Goal: Task Accomplishment & Management: Use online tool/utility

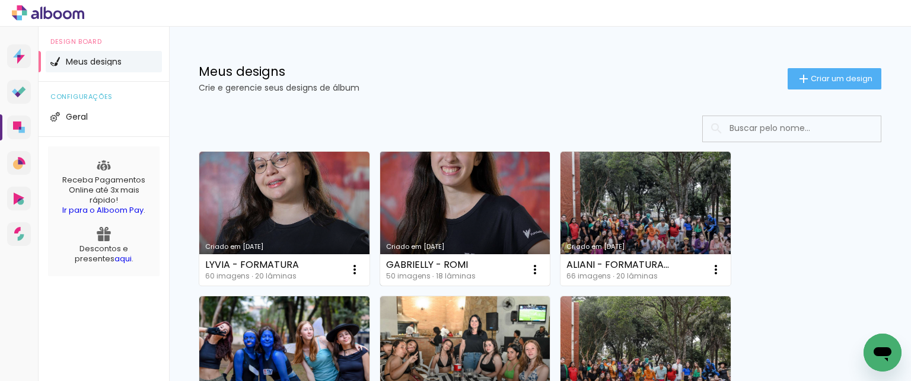
click at [447, 221] on link "Criado em [DATE]" at bounding box center [465, 219] width 170 height 134
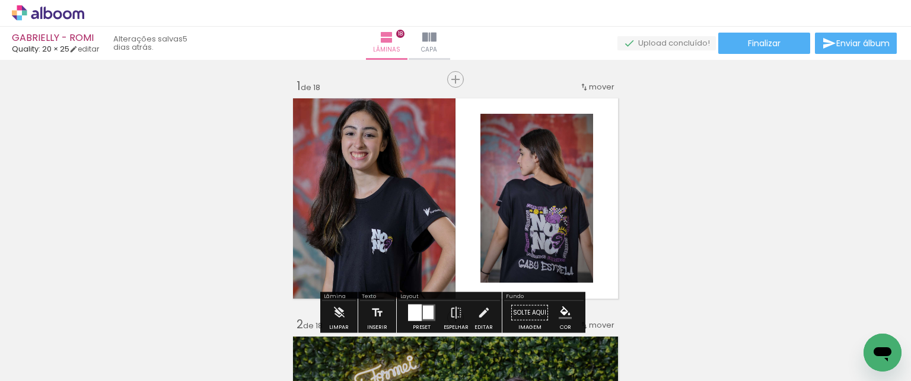
click at [136, 340] on div at bounding box center [119, 341] width 36 height 53
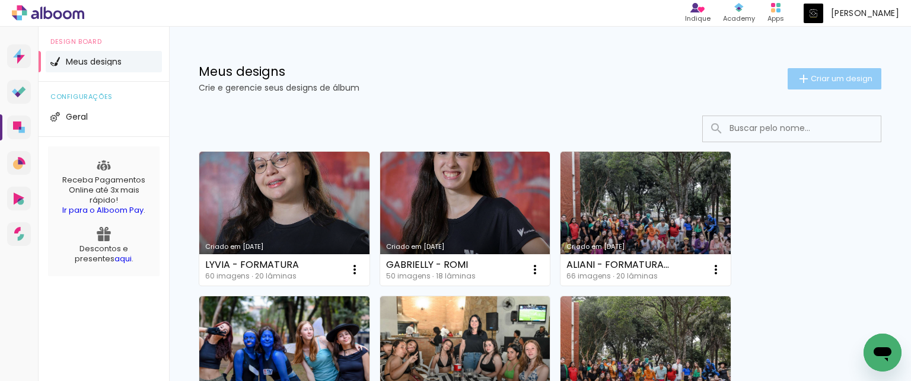
click at [833, 75] on span "Criar um design" at bounding box center [842, 79] width 62 height 8
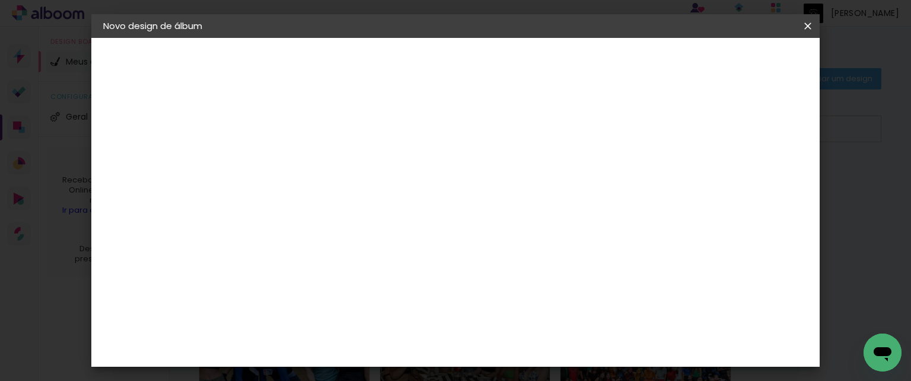
click at [297, 158] on input at bounding box center [297, 159] width 0 height 18
type input "VITOR - FORMATURA ROMI"
type paper-input "VITOR - FORMATURA ROMI"
click at [0, 0] on slot "Avançar" at bounding box center [0, 0] width 0 height 0
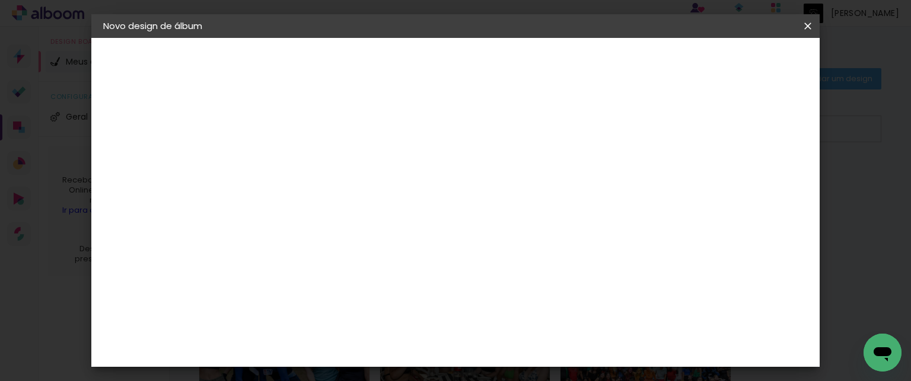
click at [0, 0] on slot "Avançar" at bounding box center [0, 0] width 0 height 0
click at [343, 198] on input "text" at bounding box center [320, 207] width 46 height 18
click at [0, 0] on slot "SlimBook" at bounding box center [0, 0] width 0 height 0
type input "SlimBook"
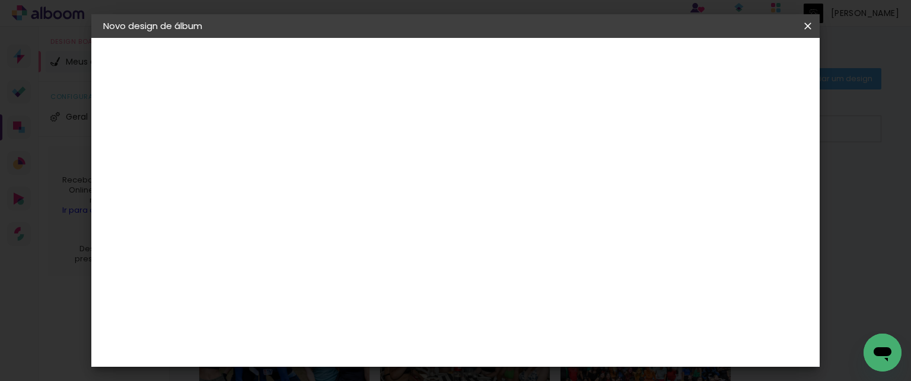
scroll to position [534, 0]
click at [377, 357] on span "20 × 25" at bounding box center [349, 372] width 55 height 31
click at [0, 0] on slot "Avançar" at bounding box center [0, 0] width 0 height 0
click at [483, 59] on span "Iniciar design" at bounding box center [469, 67] width 27 height 17
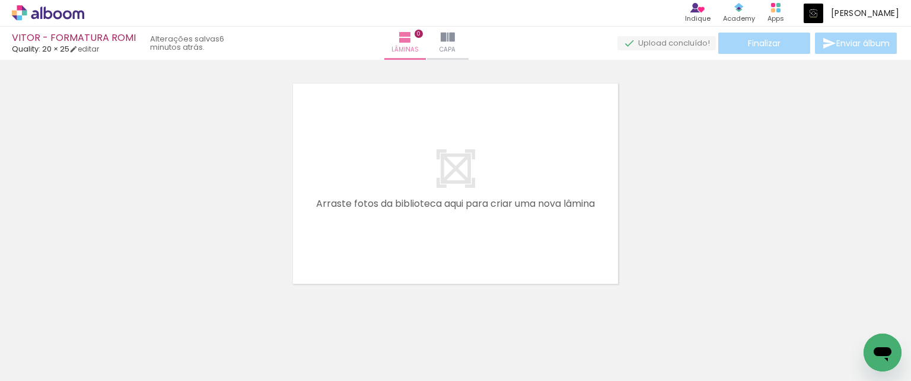
click at [683, 105] on div at bounding box center [455, 168] width 911 height 239
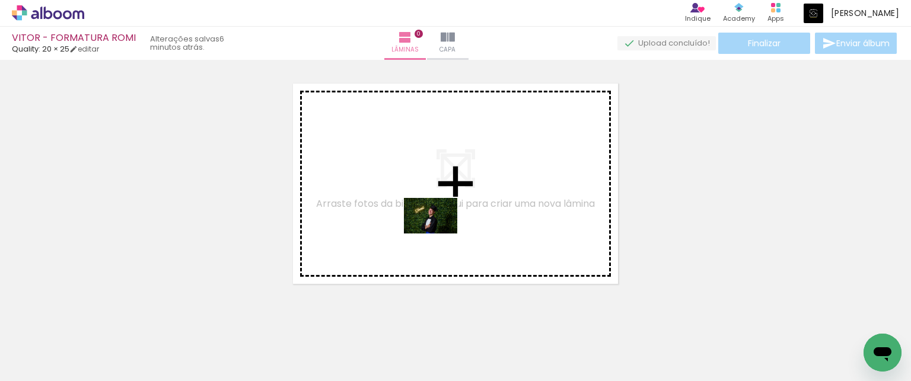
drag, startPoint x: 282, startPoint y: 342, endPoint x: 440, endPoint y: 234, distance: 191.0
click at [440, 234] on quentale-workspace at bounding box center [455, 190] width 911 height 381
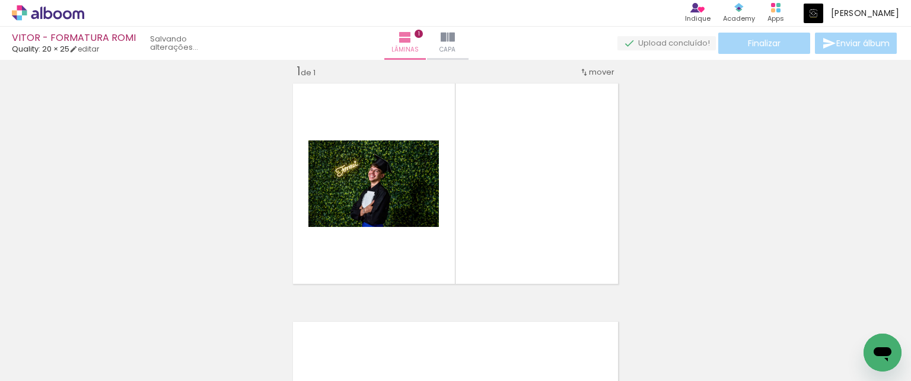
scroll to position [15, 0]
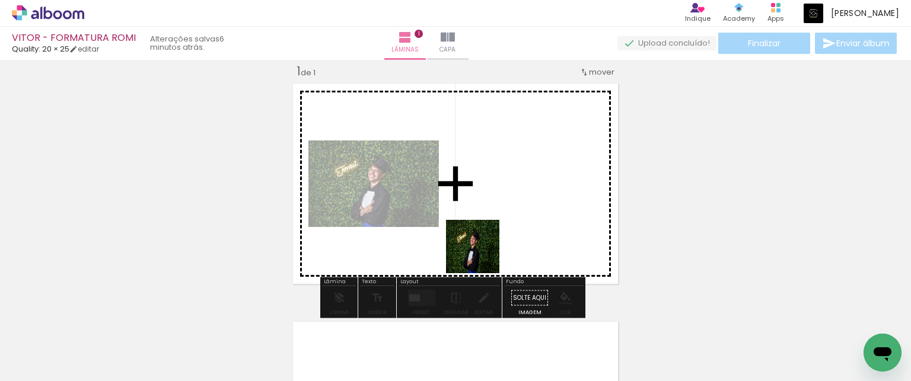
drag, startPoint x: 355, startPoint y: 346, endPoint x: 529, endPoint y: 224, distance: 212.1
click at [529, 224] on quentale-workspace at bounding box center [455, 190] width 911 height 381
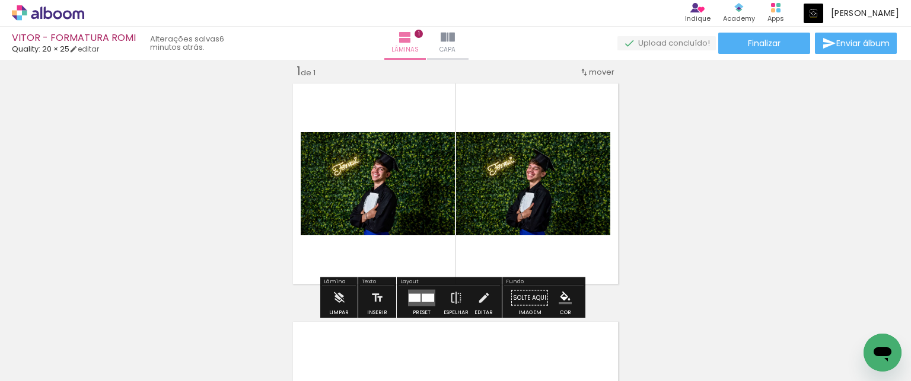
click at [412, 294] on div at bounding box center [415, 298] width 12 height 8
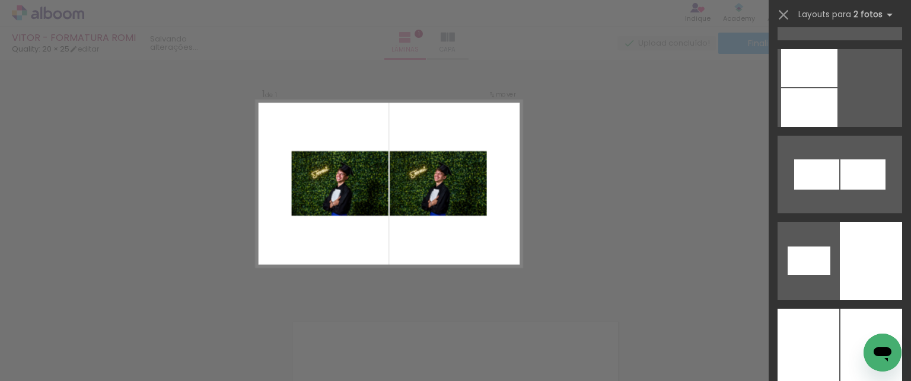
scroll to position [1720, 0]
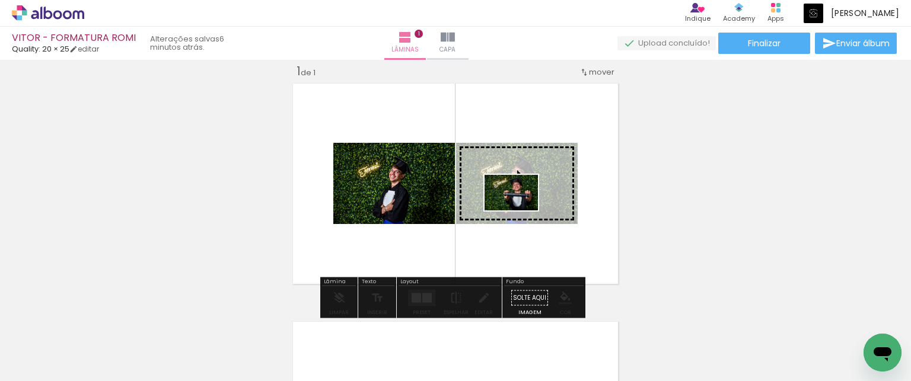
drag, startPoint x: 628, startPoint y: 343, endPoint x: 520, endPoint y: 211, distance: 170.8
click at [520, 211] on quentale-workspace at bounding box center [455, 190] width 911 height 381
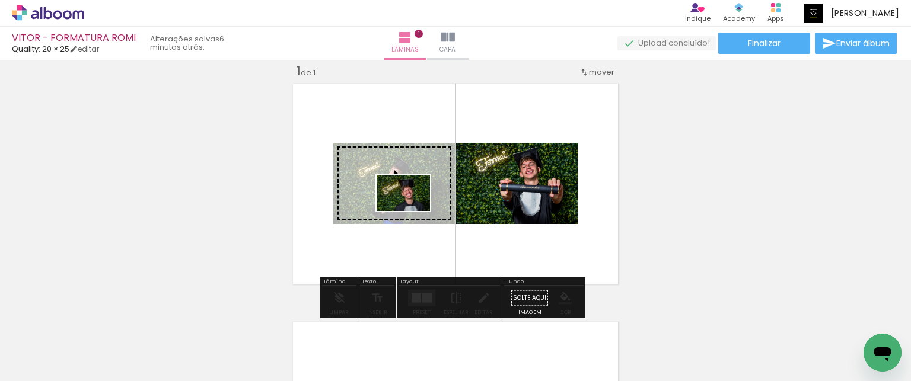
drag, startPoint x: 558, startPoint y: 345, endPoint x: 412, endPoint y: 211, distance: 197.7
click at [412, 211] on quentale-workspace at bounding box center [455, 190] width 911 height 381
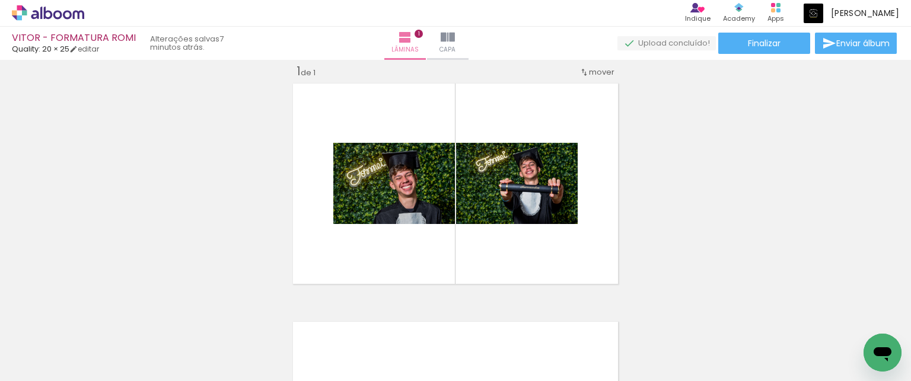
scroll to position [0, 451]
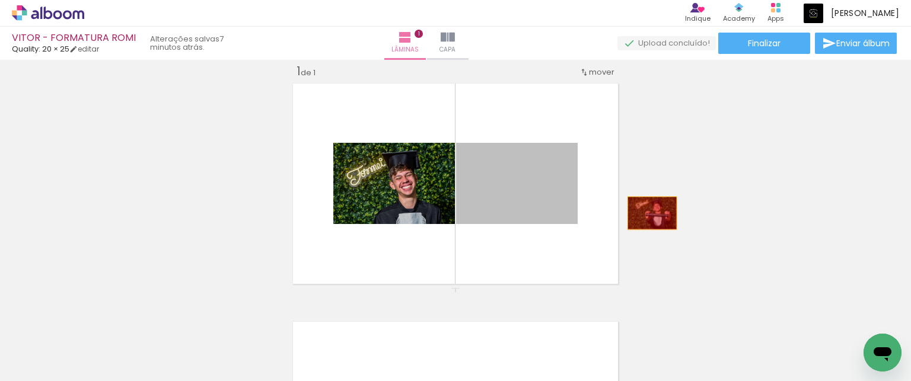
drag, startPoint x: 546, startPoint y: 189, endPoint x: 648, endPoint y: 213, distance: 104.2
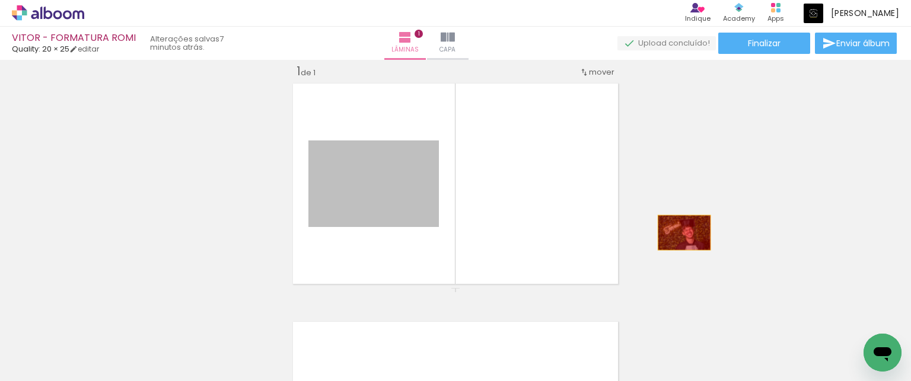
drag, startPoint x: 394, startPoint y: 207, endPoint x: 680, endPoint y: 233, distance: 287.1
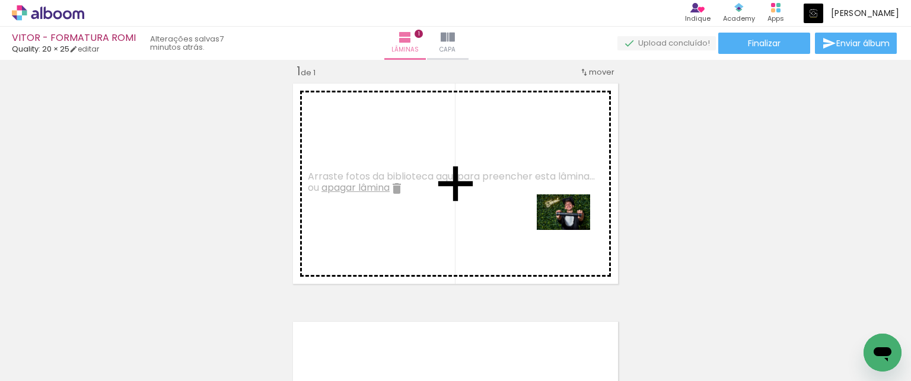
drag, startPoint x: 743, startPoint y: 346, endPoint x: 572, endPoint y: 230, distance: 206.2
click at [572, 230] on quentale-workspace at bounding box center [455, 190] width 911 height 381
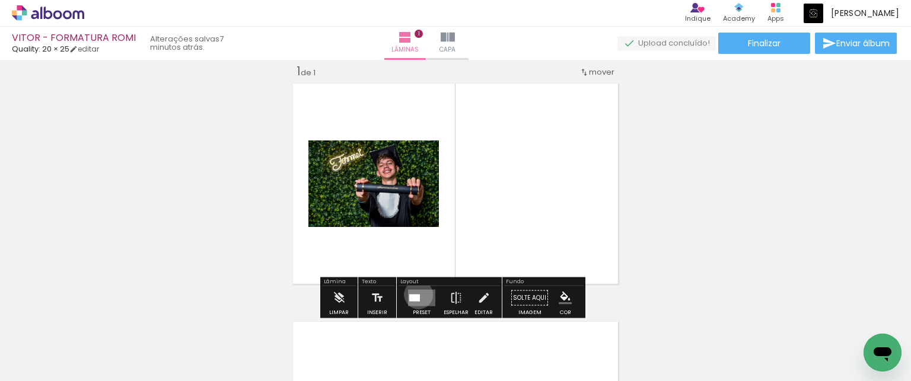
click at [416, 295] on div at bounding box center [414, 298] width 11 height 7
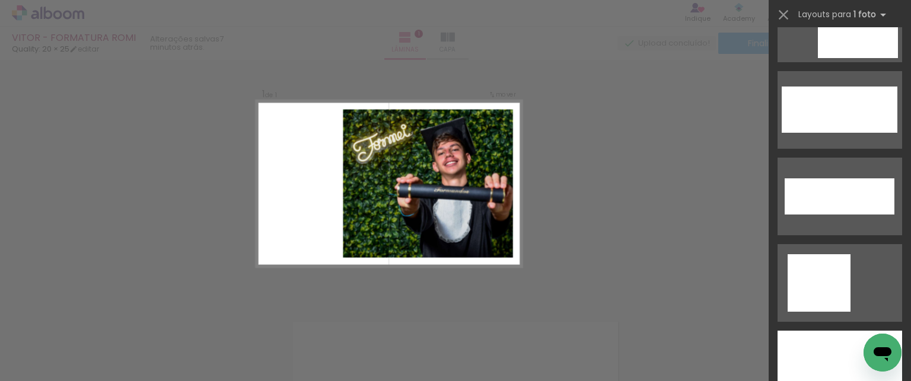
scroll to position [3975, 0]
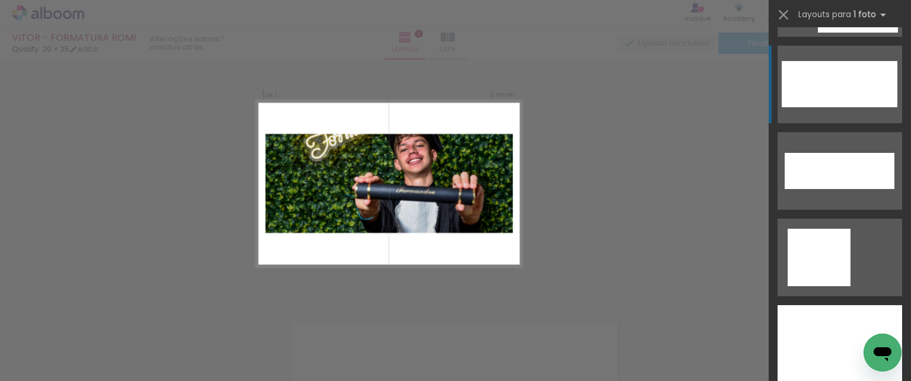
click at [855, 306] on div at bounding box center [840, 345] width 125 height 78
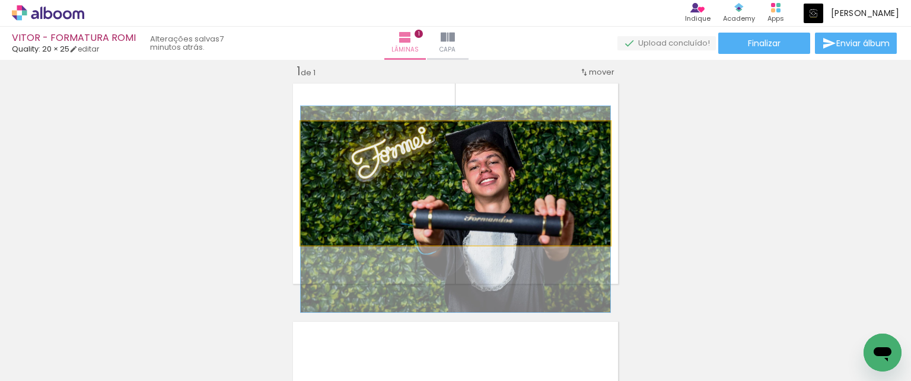
drag, startPoint x: 529, startPoint y: 157, endPoint x: 524, endPoint y: 183, distance: 27.1
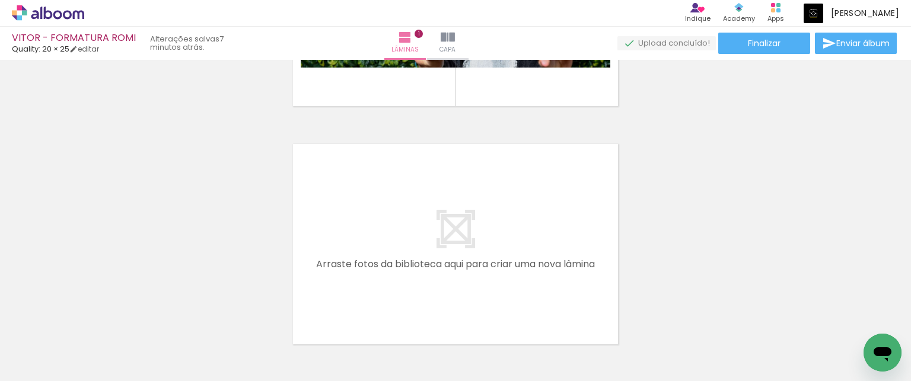
scroll to position [0, 0]
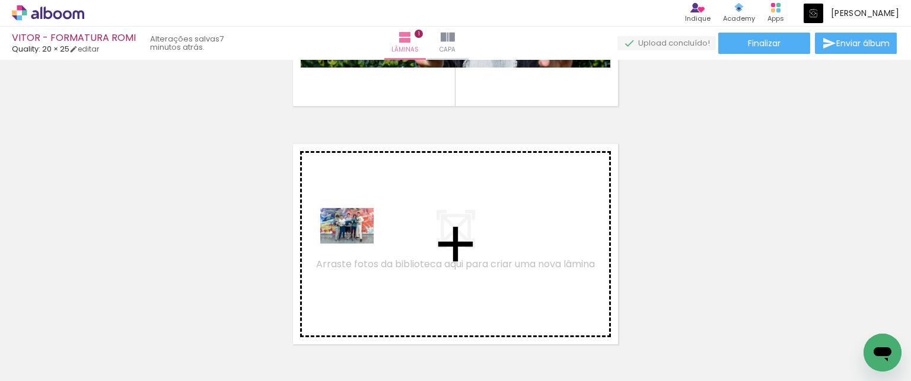
drag, startPoint x: 115, startPoint y: 347, endPoint x: 364, endPoint y: 238, distance: 271.8
click at [364, 238] on quentale-workspace at bounding box center [455, 190] width 911 height 381
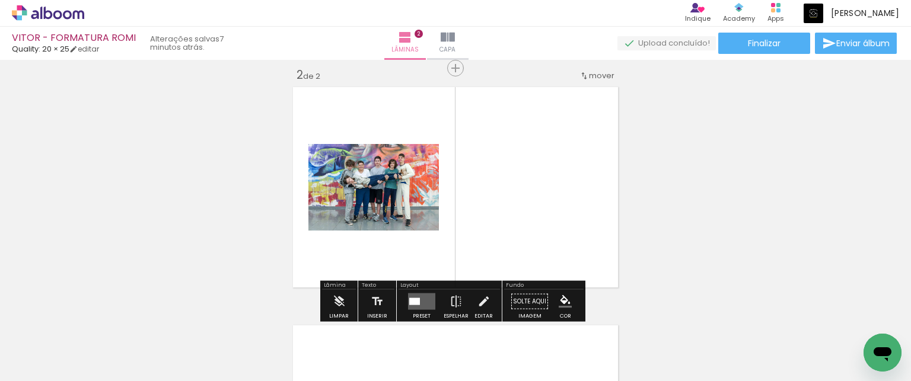
scroll to position [253, 0]
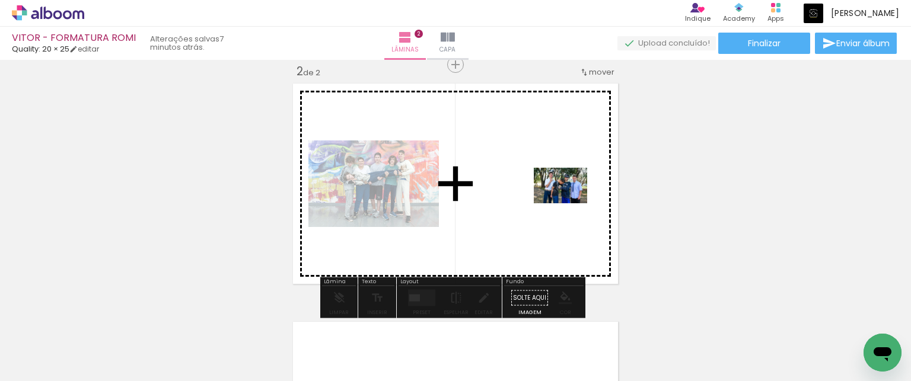
drag, startPoint x: 202, startPoint y: 338, endPoint x: 569, endPoint y: 203, distance: 391.5
click at [569, 203] on quentale-workspace at bounding box center [455, 190] width 911 height 381
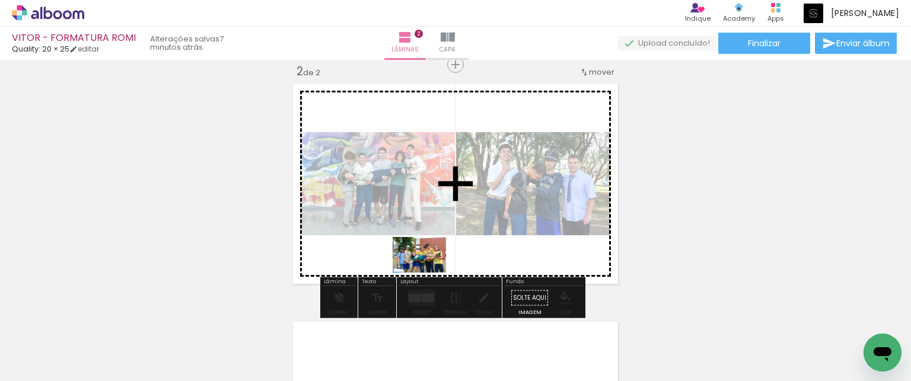
drag, startPoint x: 263, startPoint y: 345, endPoint x: 428, endPoint y: 273, distance: 180.6
click at [428, 273] on quentale-workspace at bounding box center [455, 190] width 911 height 381
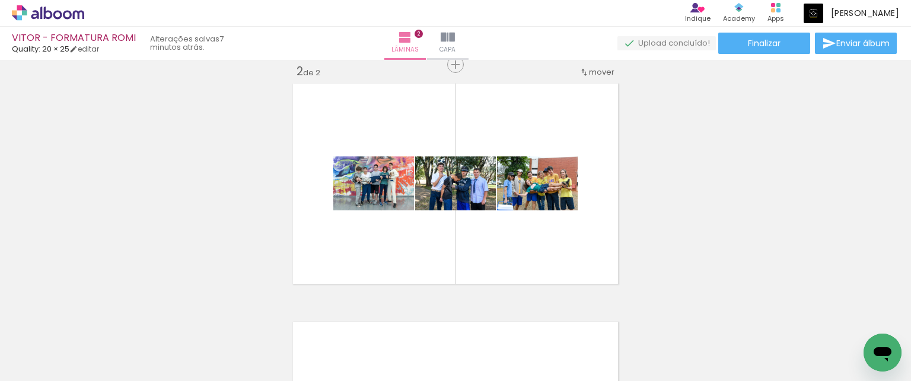
scroll to position [0, 0]
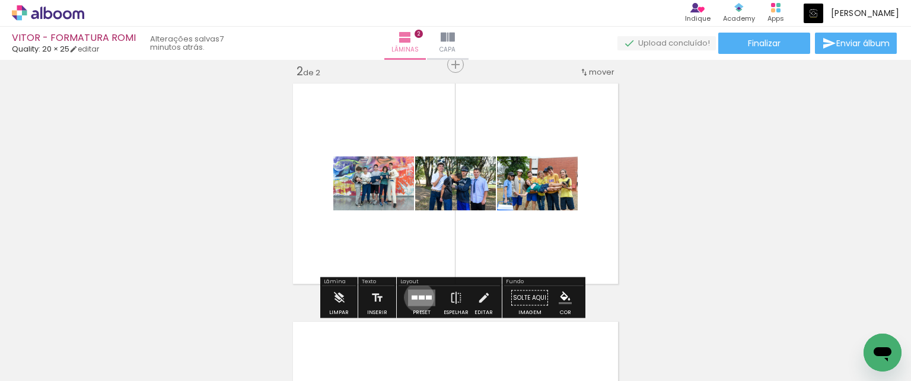
click at [419, 297] on div at bounding box center [422, 298] width 6 height 4
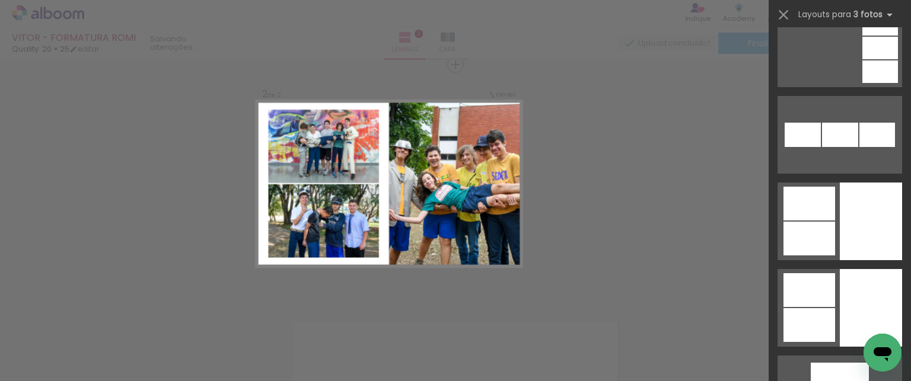
scroll to position [3441, 0]
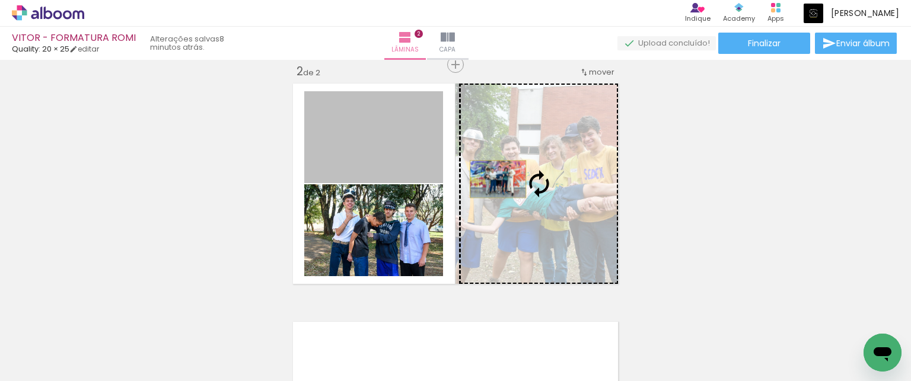
drag, startPoint x: 390, startPoint y: 135, endPoint x: 494, endPoint y: 179, distance: 112.9
click at [0, 0] on slot at bounding box center [0, 0] width 0 height 0
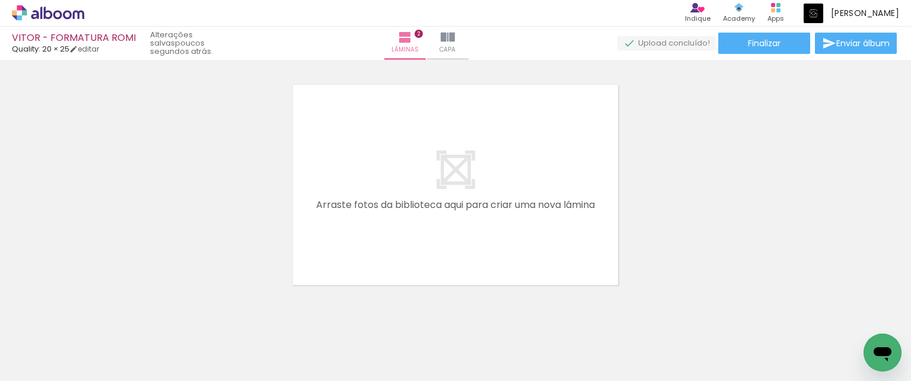
scroll to position [0, 0]
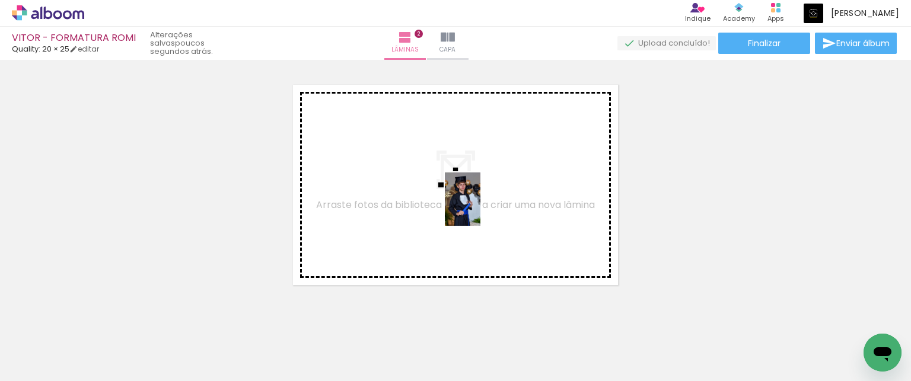
drag, startPoint x: 514, startPoint y: 343, endPoint x: 481, endPoint y: 208, distance: 139.4
click at [481, 208] on quentale-workspace at bounding box center [455, 190] width 911 height 381
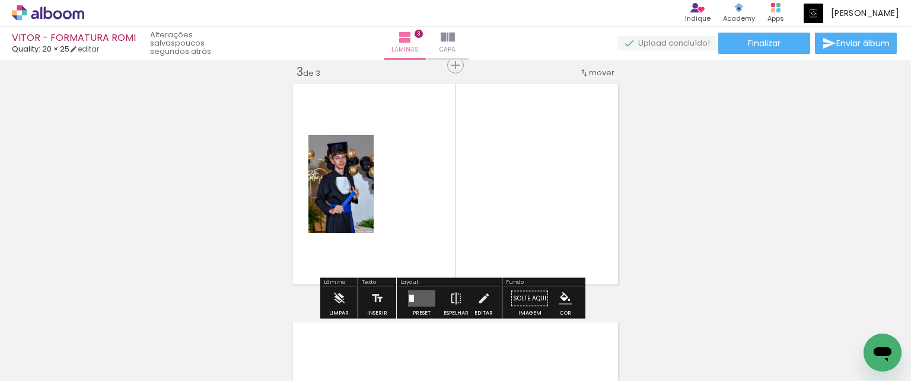
scroll to position [492, 0]
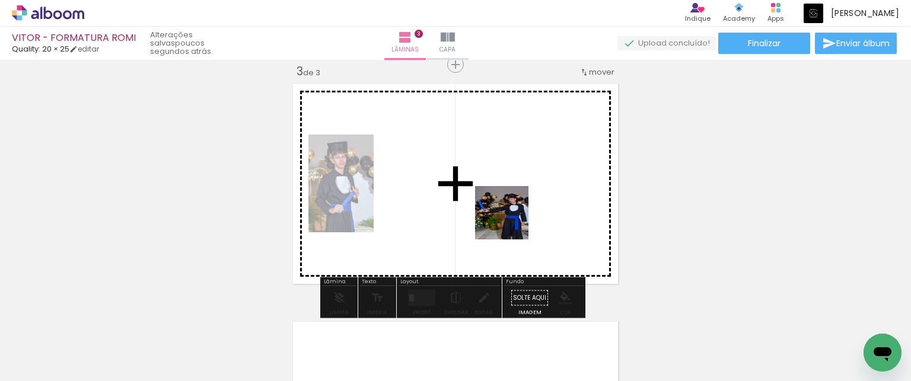
drag, startPoint x: 582, startPoint y: 340, endPoint x: 505, endPoint y: 213, distance: 148.2
click at [505, 213] on quentale-workspace at bounding box center [455, 190] width 911 height 381
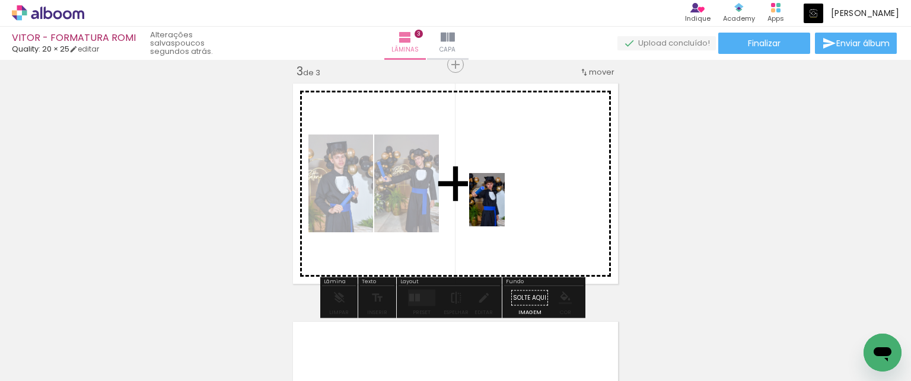
drag, startPoint x: 656, startPoint y: 347, endPoint x: 510, endPoint y: 208, distance: 201.8
click at [510, 208] on quentale-workspace at bounding box center [455, 190] width 911 height 381
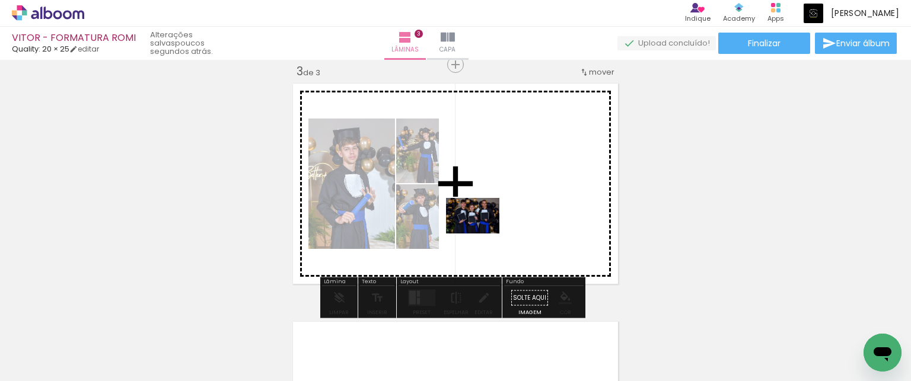
drag, startPoint x: 322, startPoint y: 339, endPoint x: 482, endPoint y: 234, distance: 191.3
click at [482, 234] on quentale-workspace at bounding box center [455, 190] width 911 height 381
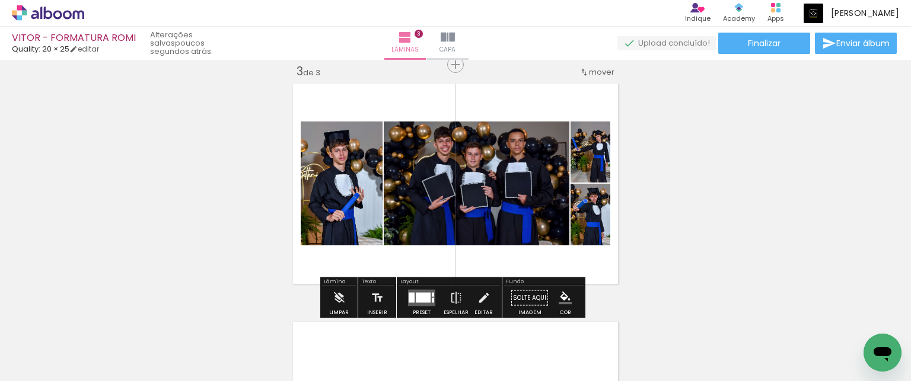
click at [418, 297] on div at bounding box center [423, 298] width 15 height 10
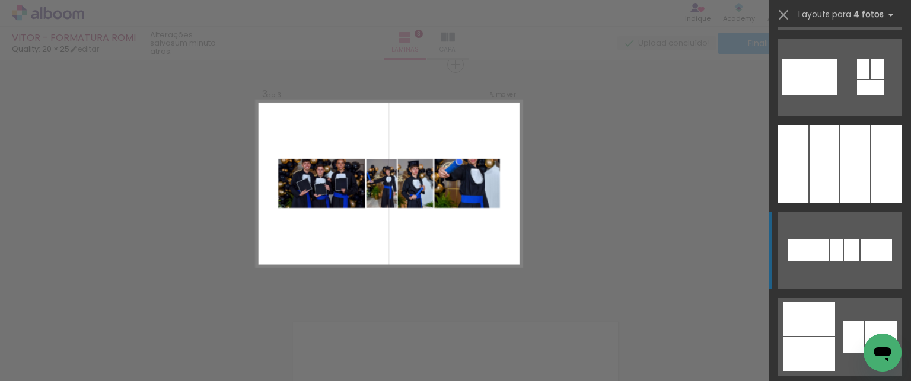
scroll to position [15424, 0]
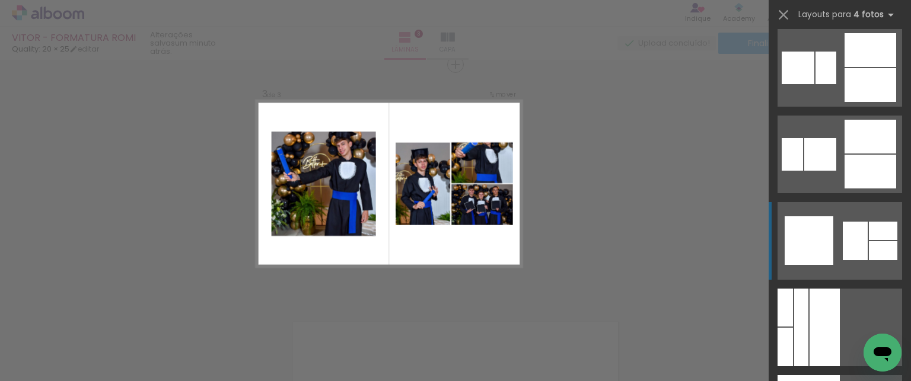
click at [809, 289] on div at bounding box center [801, 328] width 14 height 78
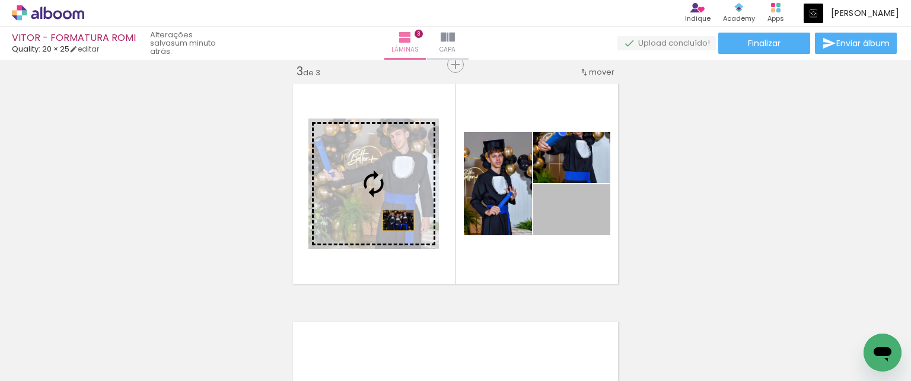
drag, startPoint x: 595, startPoint y: 227, endPoint x: 394, endPoint y: 220, distance: 201.2
click at [0, 0] on slot at bounding box center [0, 0] width 0 height 0
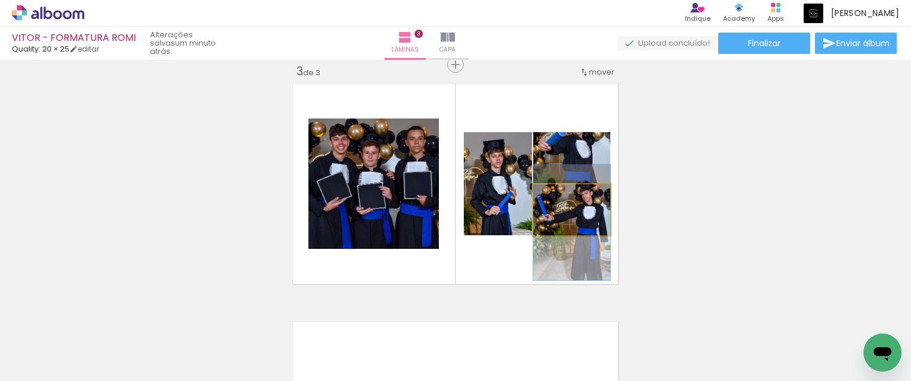
drag, startPoint x: 591, startPoint y: 216, endPoint x: 591, endPoint y: 229, distance: 13.1
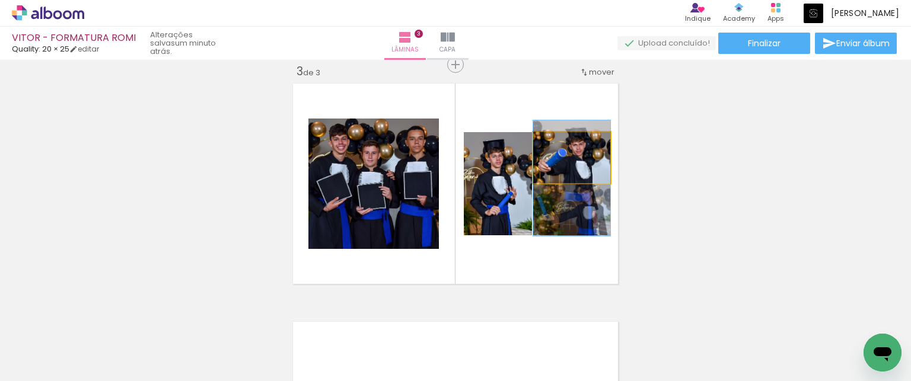
drag, startPoint x: 590, startPoint y: 160, endPoint x: 593, endPoint y: 181, distance: 21.0
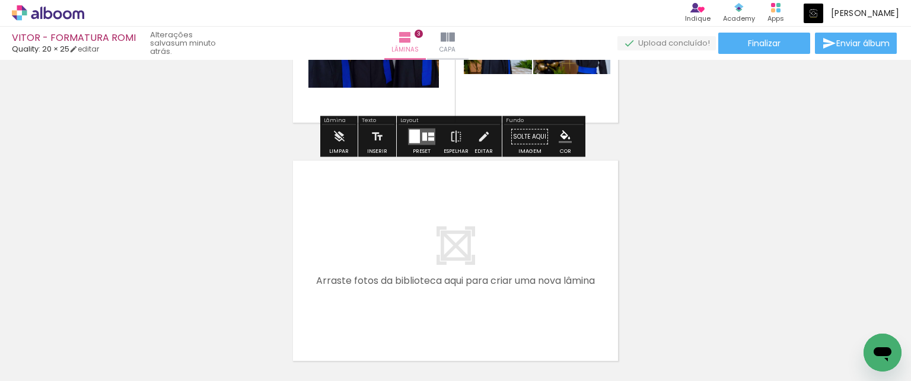
scroll to position [670, 0]
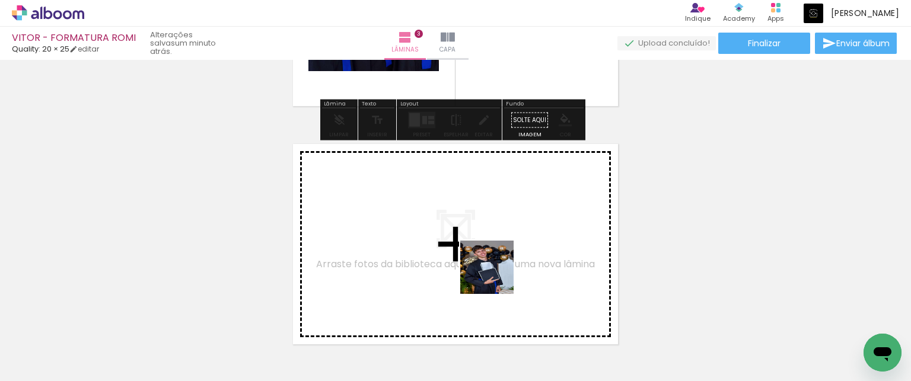
drag, startPoint x: 459, startPoint y: 346, endPoint x: 512, endPoint y: 256, distance: 105.0
click at [512, 256] on quentale-workspace at bounding box center [455, 190] width 911 height 381
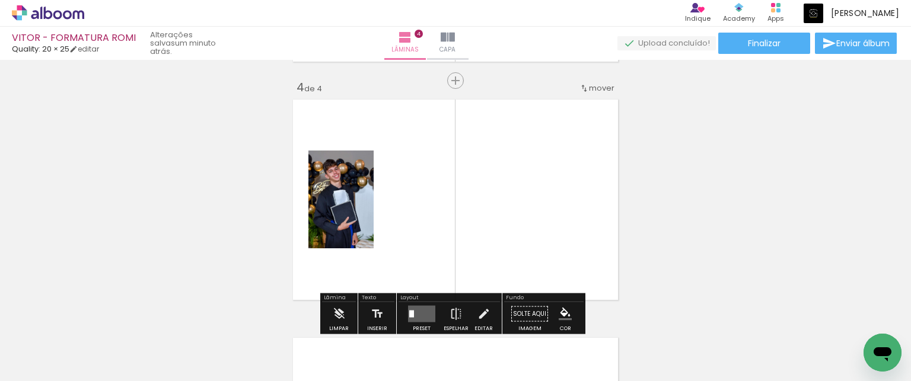
scroll to position [730, 0]
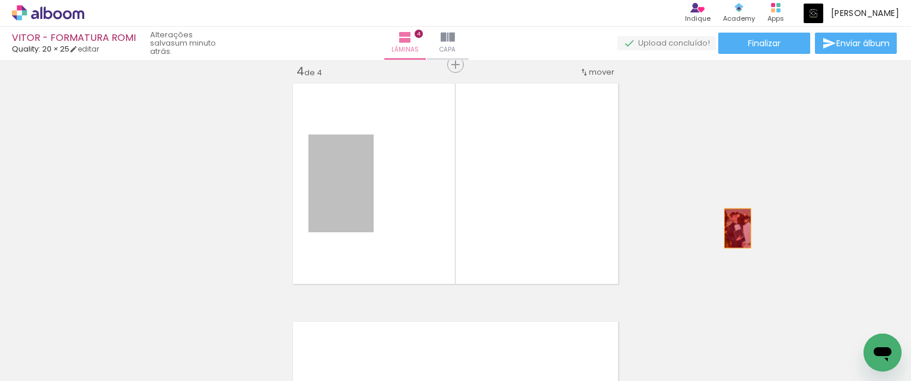
drag, startPoint x: 348, startPoint y: 206, endPoint x: 733, endPoint y: 228, distance: 386.2
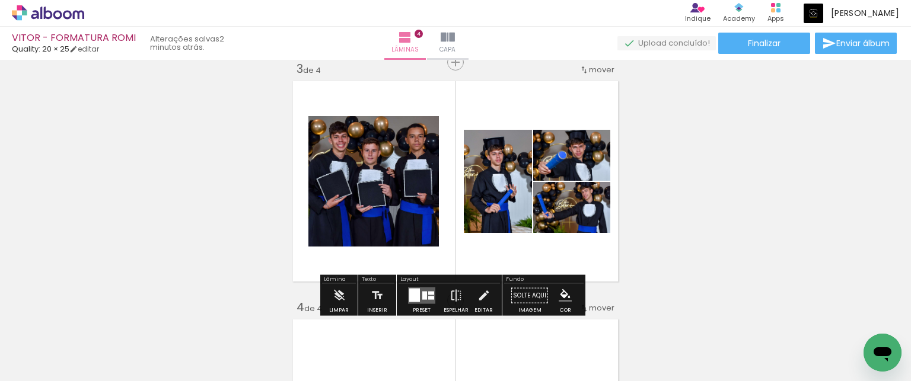
scroll to position [493, 0]
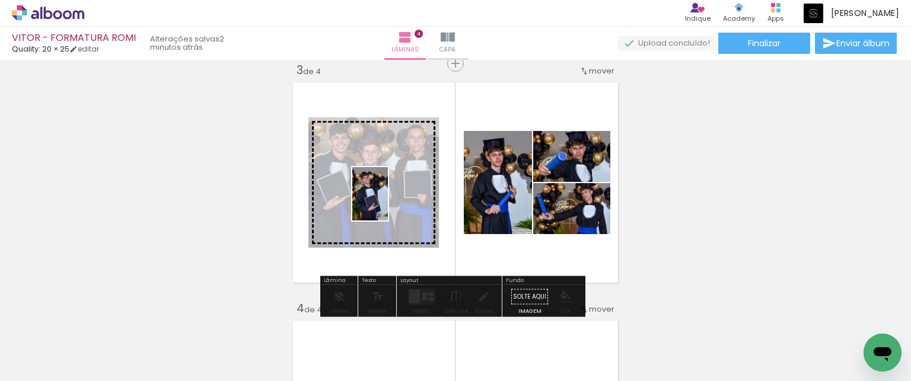
drag, startPoint x: 461, startPoint y: 344, endPoint x: 388, endPoint y: 203, distance: 158.9
click at [388, 203] on quentale-workspace at bounding box center [455, 190] width 911 height 381
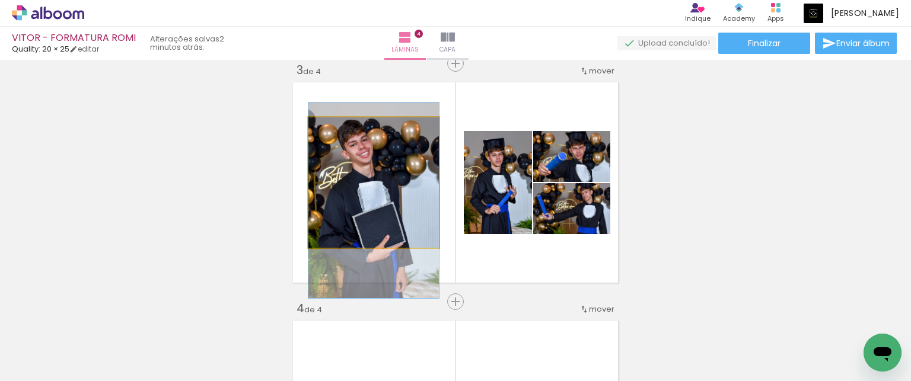
drag, startPoint x: 406, startPoint y: 161, endPoint x: 410, endPoint y: 176, distance: 15.4
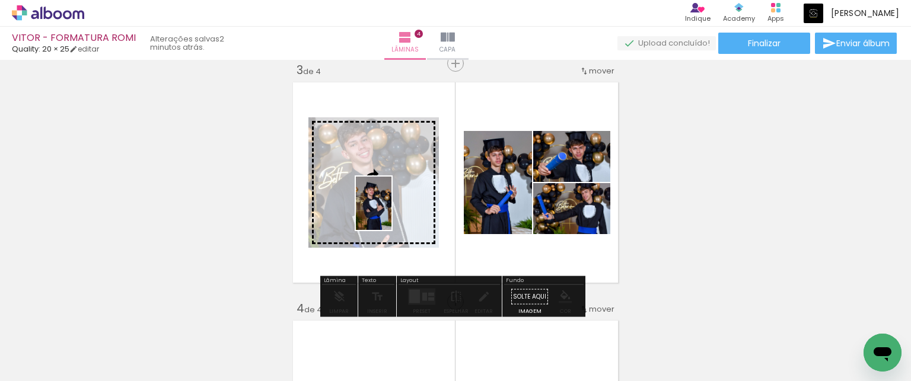
drag, startPoint x: 392, startPoint y: 353, endPoint x: 392, endPoint y: 212, distance: 140.6
click at [392, 212] on quentale-workspace at bounding box center [455, 190] width 911 height 381
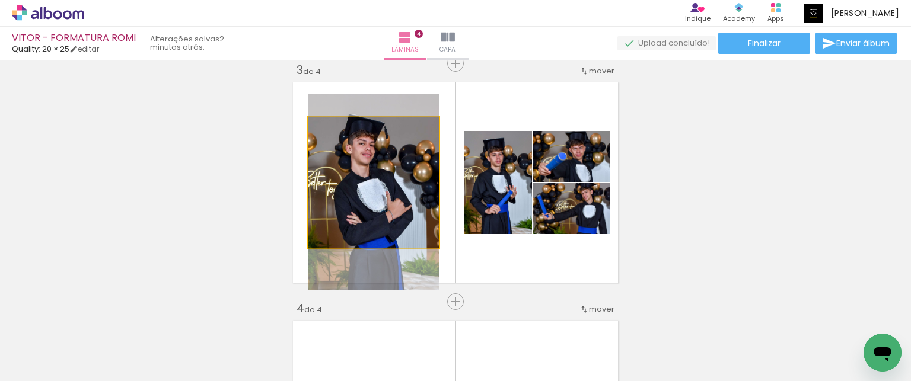
drag, startPoint x: 400, startPoint y: 182, endPoint x: 398, endPoint y: 192, distance: 9.8
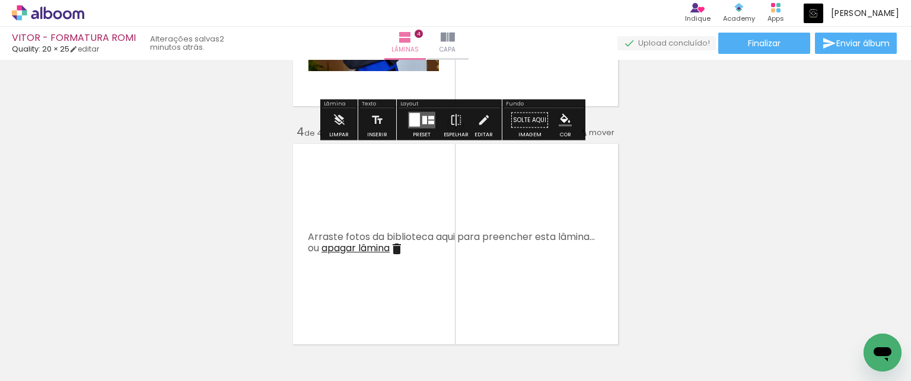
scroll to position [671, 0]
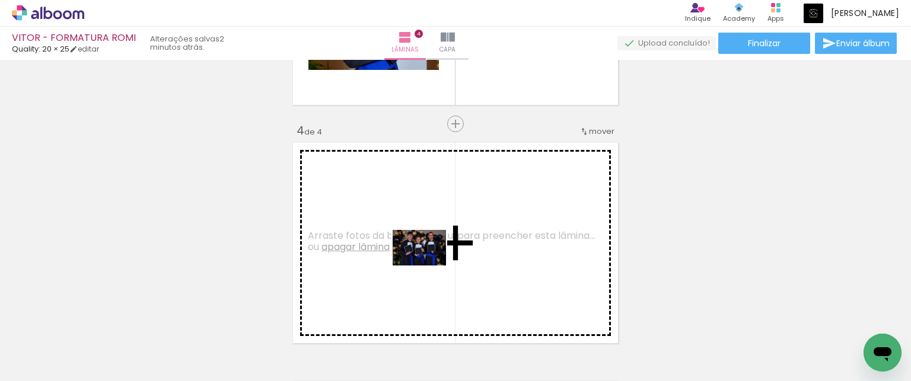
drag, startPoint x: 325, startPoint y: 345, endPoint x: 428, endPoint y: 266, distance: 130.3
click at [428, 266] on quentale-workspace at bounding box center [455, 190] width 911 height 381
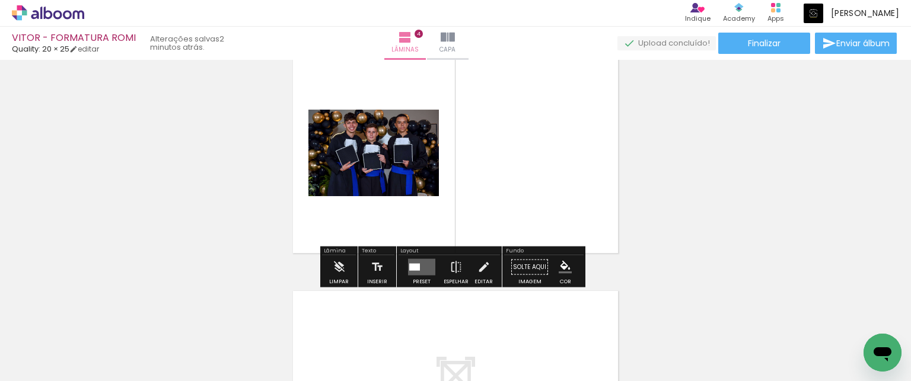
scroll to position [790, 0]
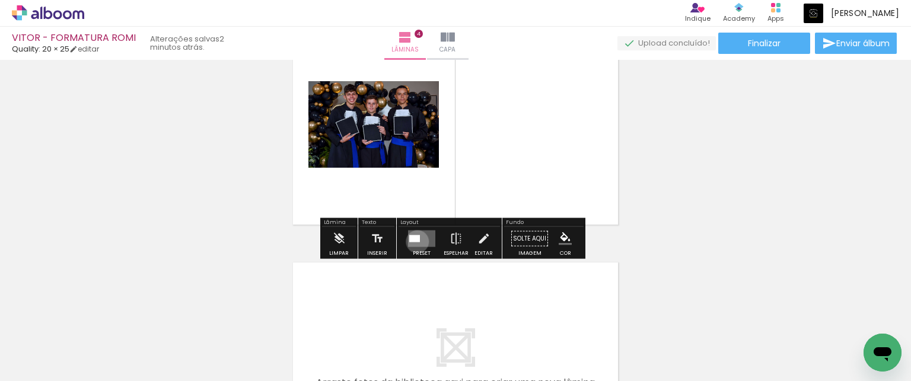
click at [415, 241] on div at bounding box center [414, 239] width 11 height 7
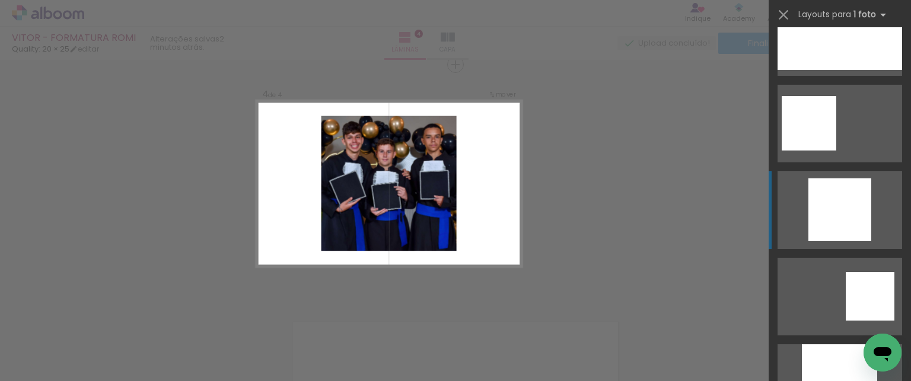
scroll to position [1839, 0]
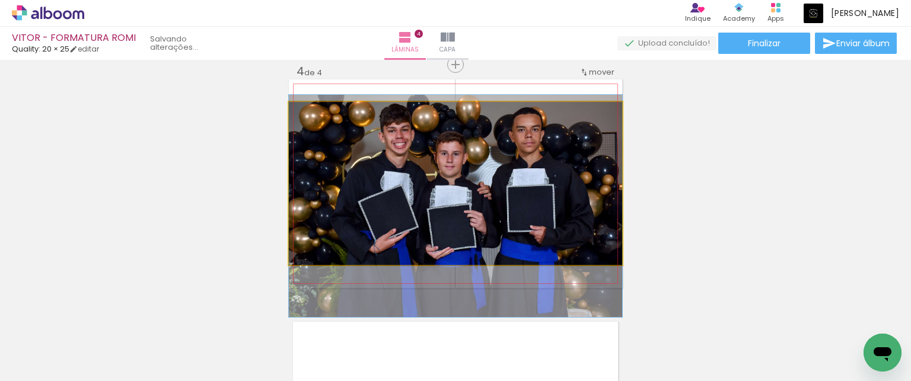
drag, startPoint x: 546, startPoint y: 149, endPoint x: 544, endPoint y: 171, distance: 22.7
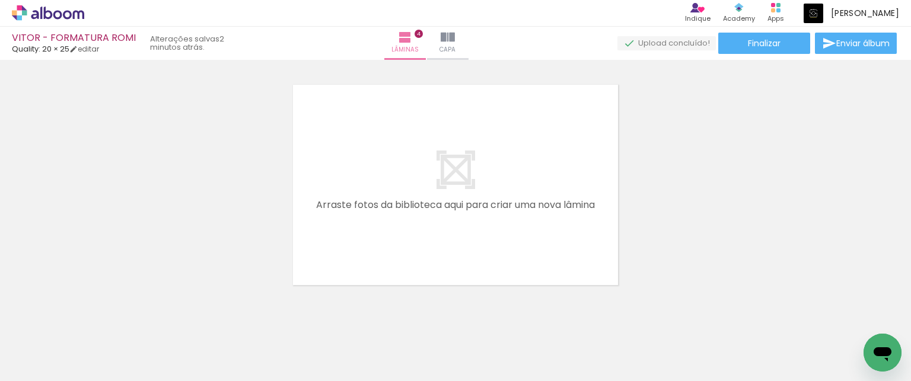
scroll to position [0, 364]
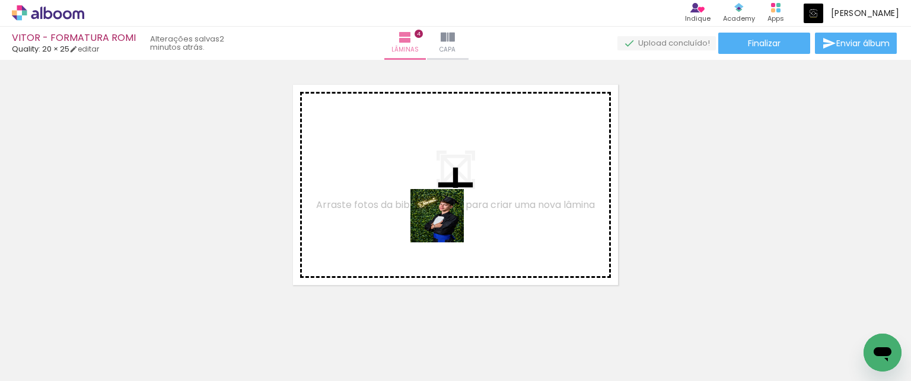
drag, startPoint x: 425, startPoint y: 336, endPoint x: 446, endPoint y: 222, distance: 115.9
click at [446, 222] on quentale-workspace at bounding box center [455, 190] width 911 height 381
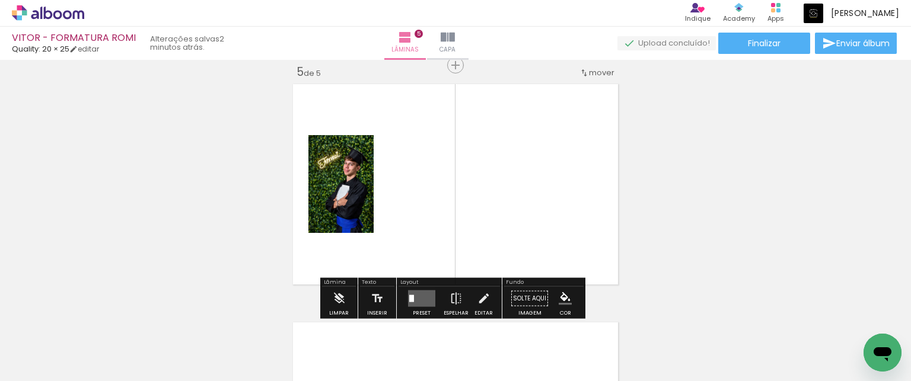
scroll to position [969, 0]
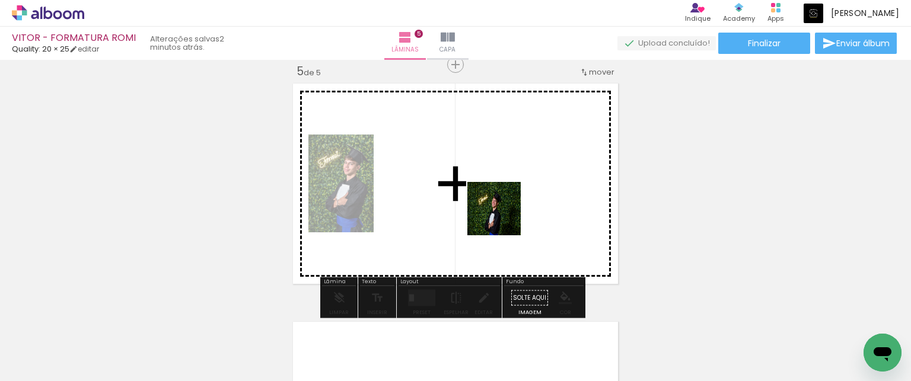
drag, startPoint x: 489, startPoint y: 343, endPoint x: 505, endPoint y: 199, distance: 145.1
click at [505, 199] on quentale-workspace at bounding box center [455, 190] width 911 height 381
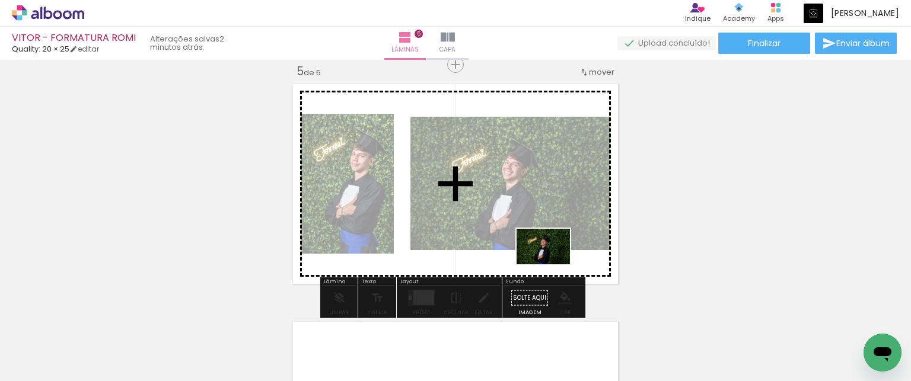
drag, startPoint x: 558, startPoint y: 345, endPoint x: 553, endPoint y: 263, distance: 82.6
click at [553, 263] on quentale-workspace at bounding box center [455, 190] width 911 height 381
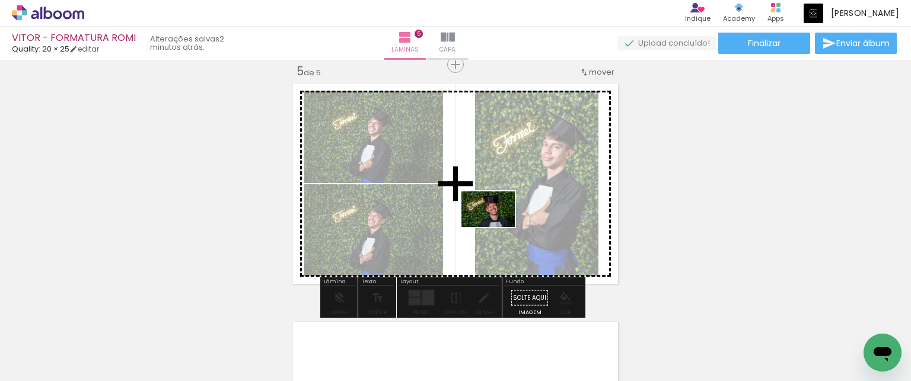
drag, startPoint x: 762, startPoint y: 351, endPoint x: 497, endPoint y: 227, distance: 292.5
click at [497, 227] on quentale-workspace at bounding box center [455, 190] width 911 height 381
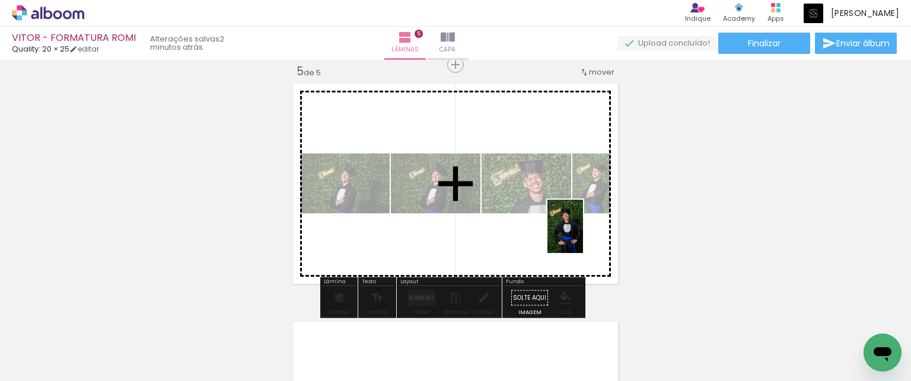
drag, startPoint x: 629, startPoint y: 345, endPoint x: 582, endPoint y: 235, distance: 119.3
click at [582, 235] on quentale-workspace at bounding box center [455, 190] width 911 height 381
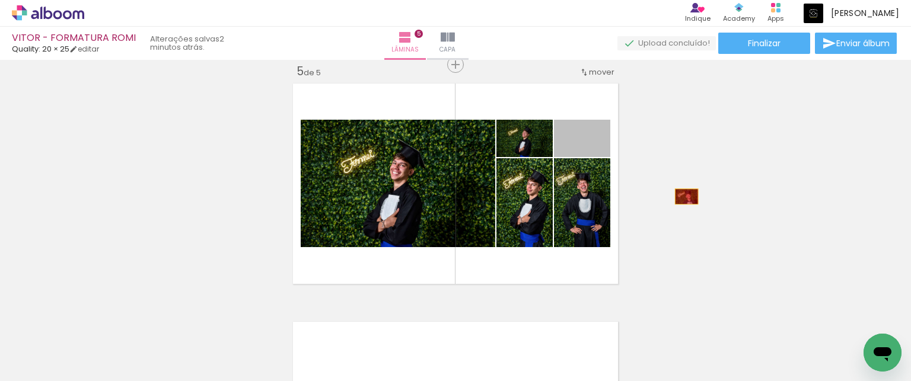
drag, startPoint x: 600, startPoint y: 147, endPoint x: 682, endPoint y: 196, distance: 95.8
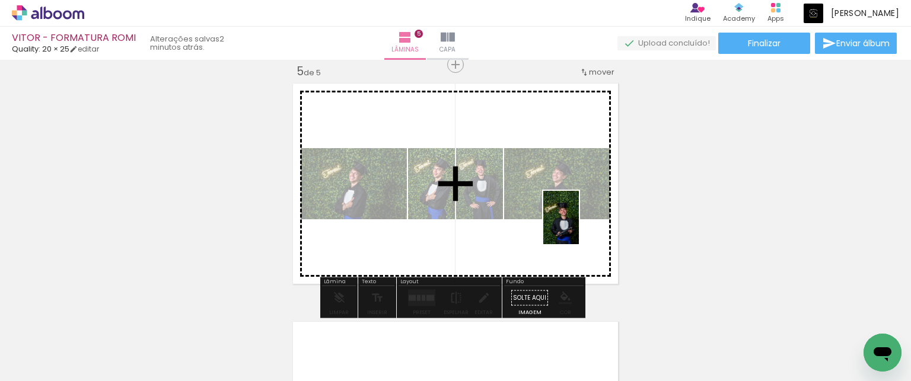
drag, startPoint x: 676, startPoint y: 314, endPoint x: 579, endPoint y: 227, distance: 131.0
click at [579, 227] on quentale-workspace at bounding box center [455, 190] width 911 height 381
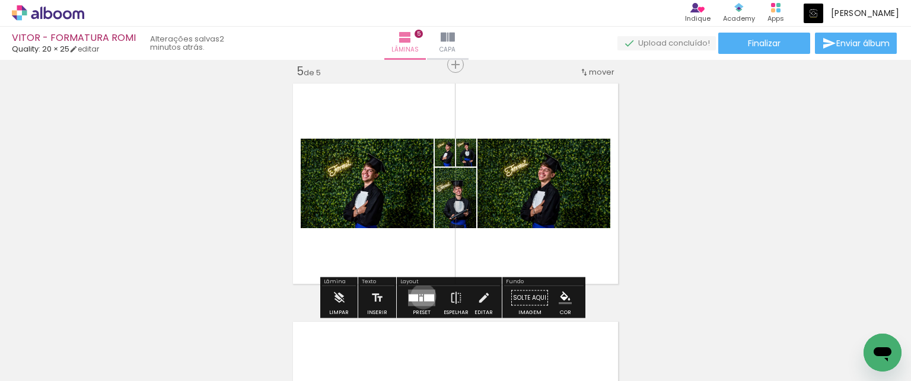
click at [424, 296] on div at bounding box center [429, 298] width 10 height 7
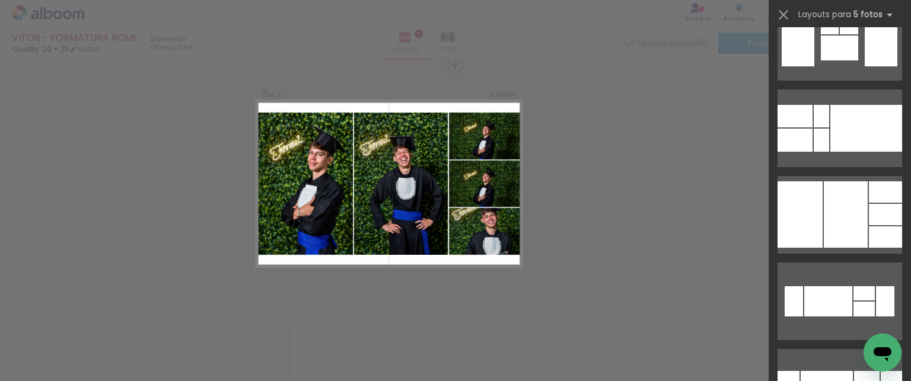
scroll to position [8780, 0]
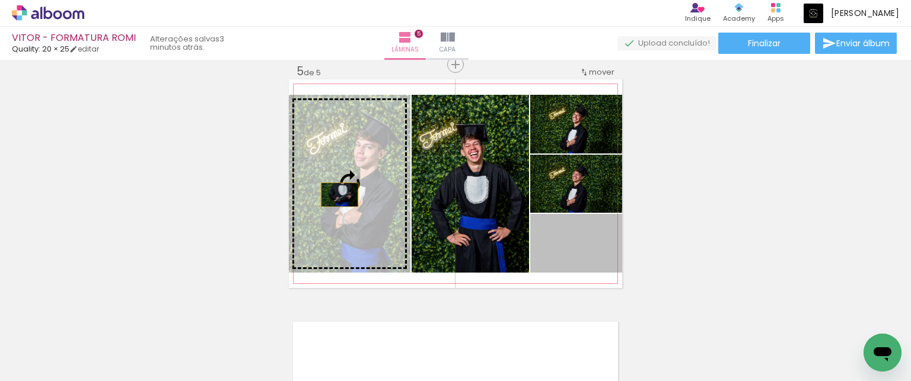
drag, startPoint x: 594, startPoint y: 246, endPoint x: 335, endPoint y: 195, distance: 264.3
click at [0, 0] on slot at bounding box center [0, 0] width 0 height 0
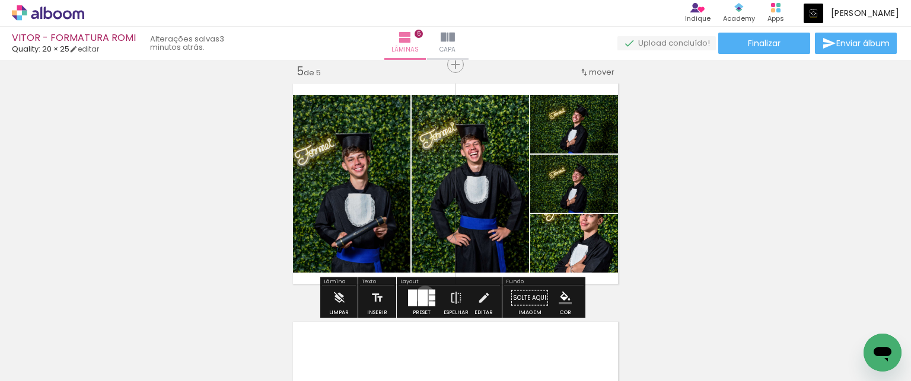
click at [422, 295] on div at bounding box center [422, 298] width 9 height 17
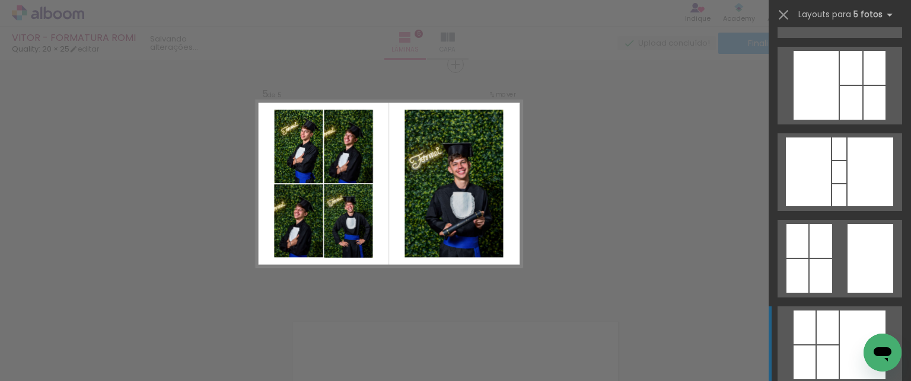
scroll to position [14292, 0]
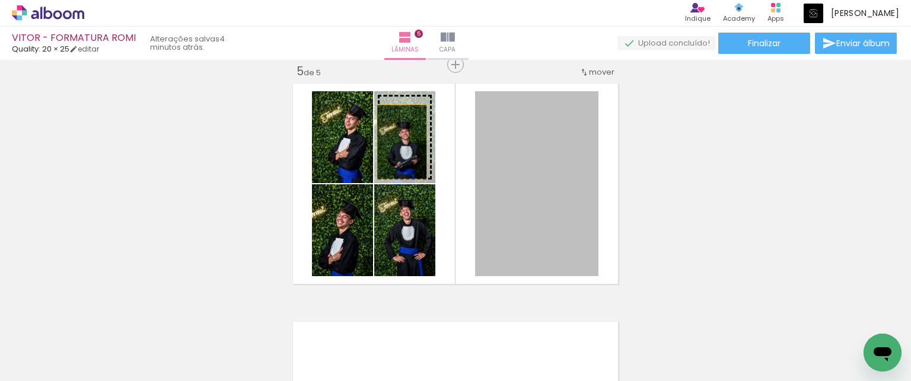
drag, startPoint x: 542, startPoint y: 194, endPoint x: 397, endPoint y: 142, distance: 153.3
click at [0, 0] on slot at bounding box center [0, 0] width 0 height 0
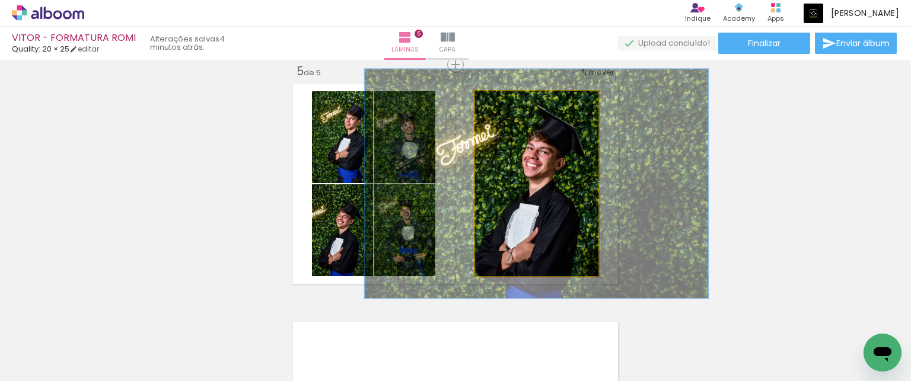
drag, startPoint x: 501, startPoint y: 106, endPoint x: 510, endPoint y: 110, distance: 10.1
type paper-slider "124"
click at [510, 110] on div at bounding box center [513, 103] width 19 height 19
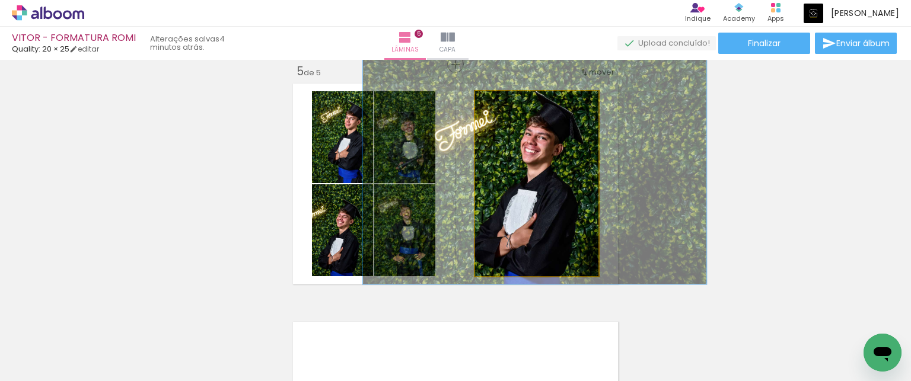
drag, startPoint x: 536, startPoint y: 194, endPoint x: 534, endPoint y: 180, distance: 14.3
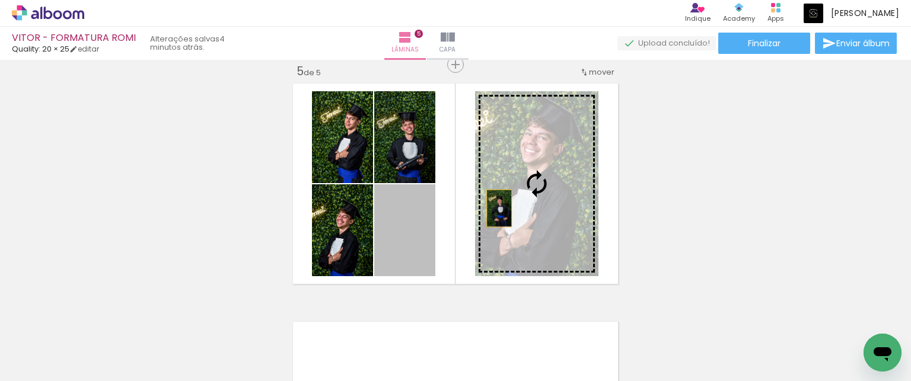
drag, startPoint x: 420, startPoint y: 247, endPoint x: 502, endPoint y: 203, distance: 92.6
click at [0, 0] on slot at bounding box center [0, 0] width 0 height 0
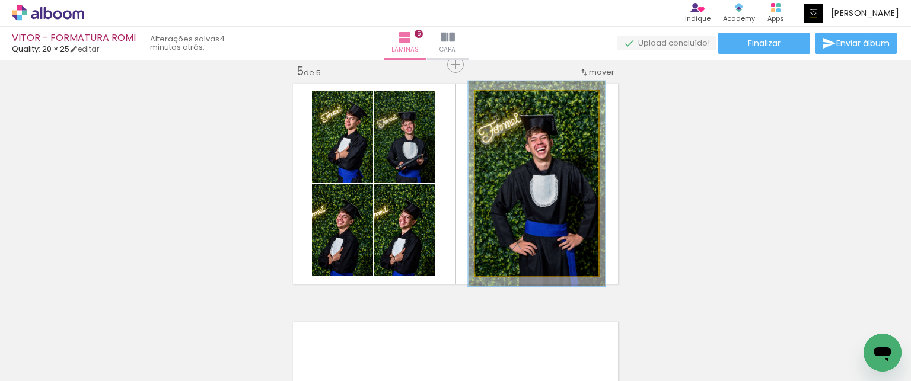
type paper-slider "113"
click at [504, 101] on div at bounding box center [507, 103] width 11 height 11
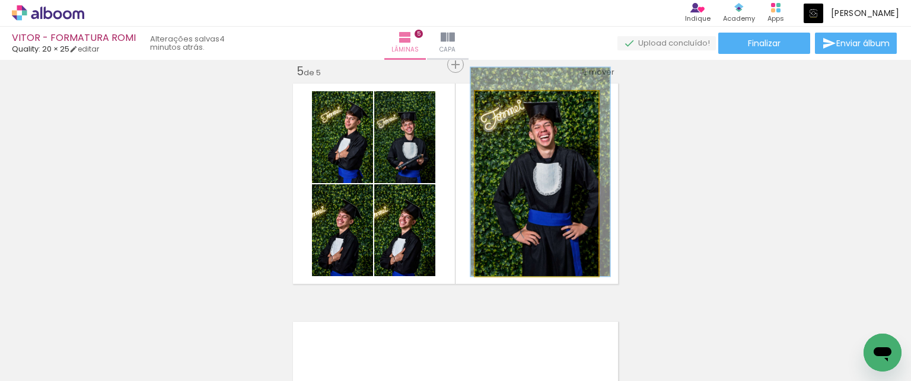
drag, startPoint x: 553, startPoint y: 174, endPoint x: 555, endPoint y: 166, distance: 8.5
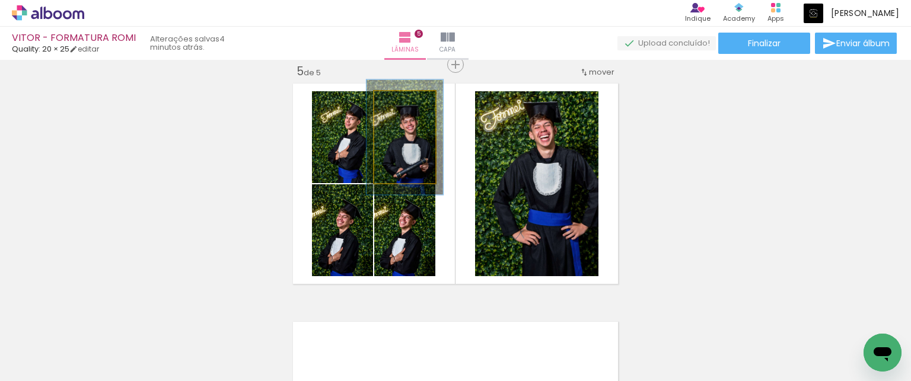
type paper-slider "125"
click at [401, 104] on div at bounding box center [402, 103] width 11 height 11
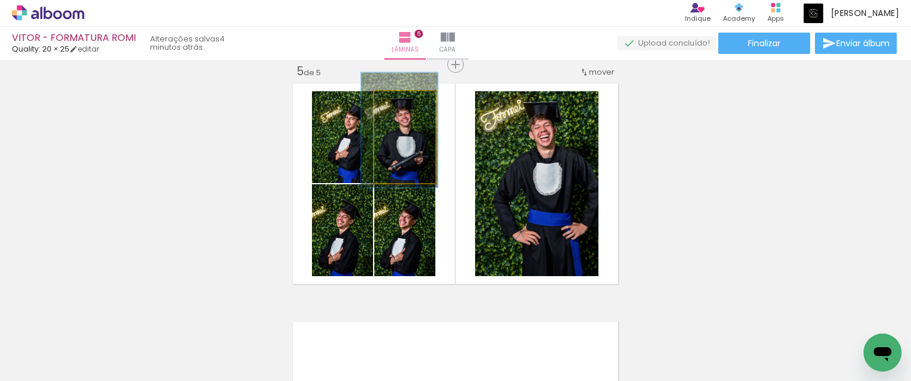
drag, startPoint x: 414, startPoint y: 154, endPoint x: 409, endPoint y: 147, distance: 8.9
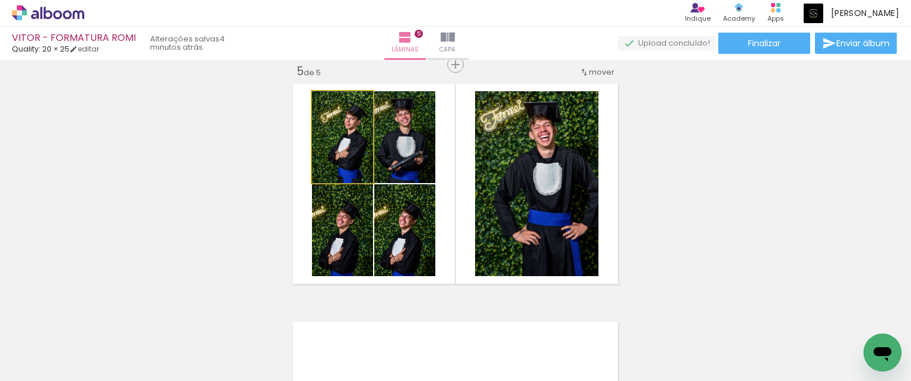
drag, startPoint x: 353, startPoint y: 159, endPoint x: 346, endPoint y: 149, distance: 11.5
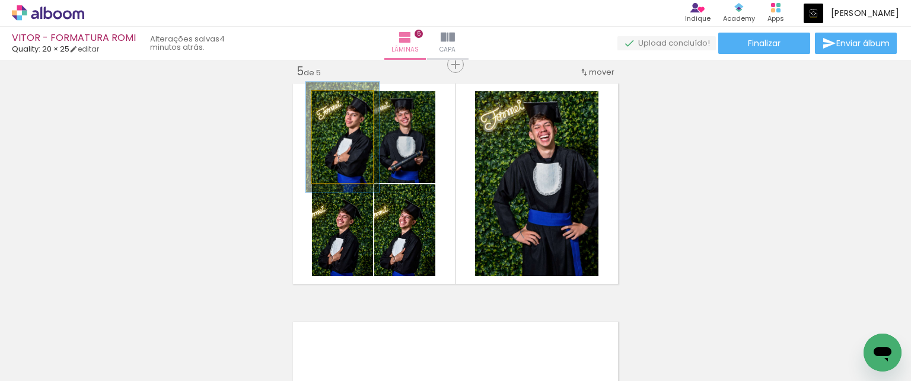
type paper-slider "120"
click at [335, 103] on div at bounding box center [339, 103] width 11 height 11
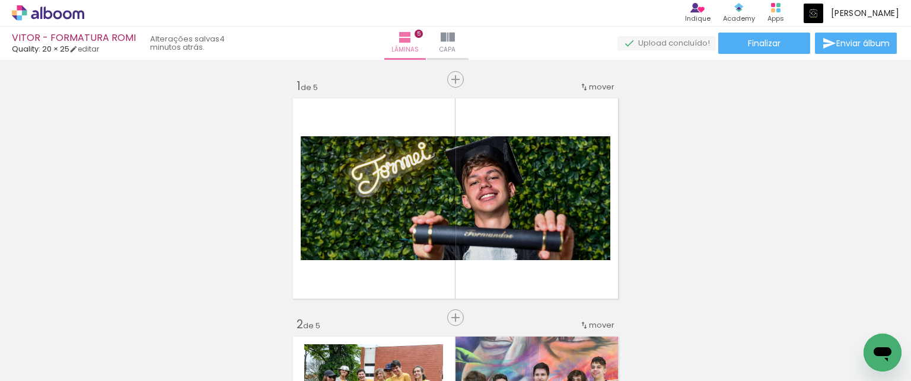
scroll to position [0, 364]
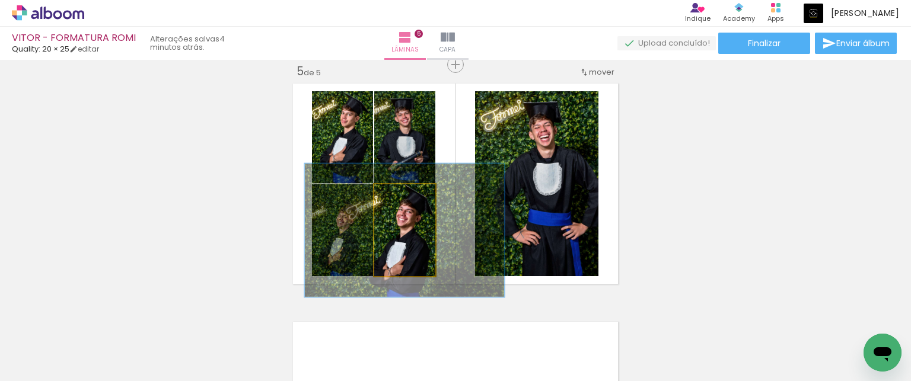
drag, startPoint x: 392, startPoint y: 197, endPoint x: 400, endPoint y: 199, distance: 8.6
type paper-slider "145"
click at [401, 199] on div at bounding box center [406, 197] width 11 height 11
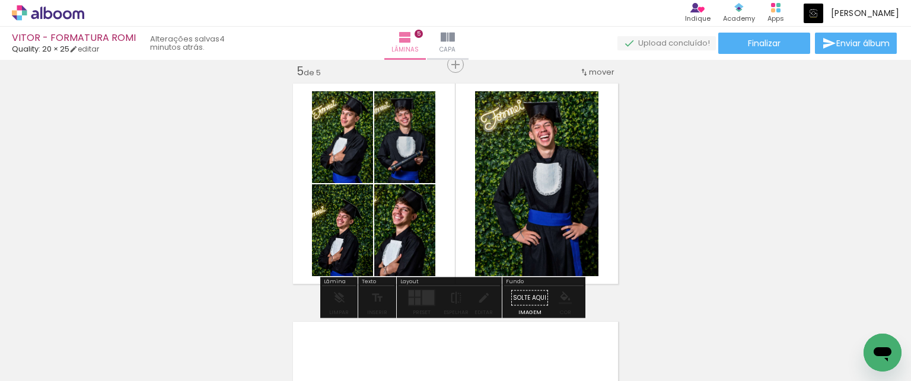
drag, startPoint x: 406, startPoint y: 243, endPoint x: 399, endPoint y: 241, distance: 7.5
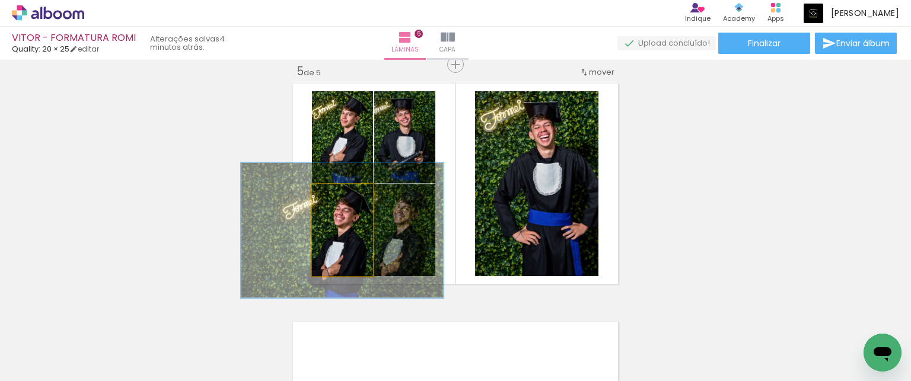
drag, startPoint x: 336, startPoint y: 198, endPoint x: 344, endPoint y: 196, distance: 8.4
type paper-slider "147"
click at [344, 196] on div at bounding box center [344, 196] width 19 height 19
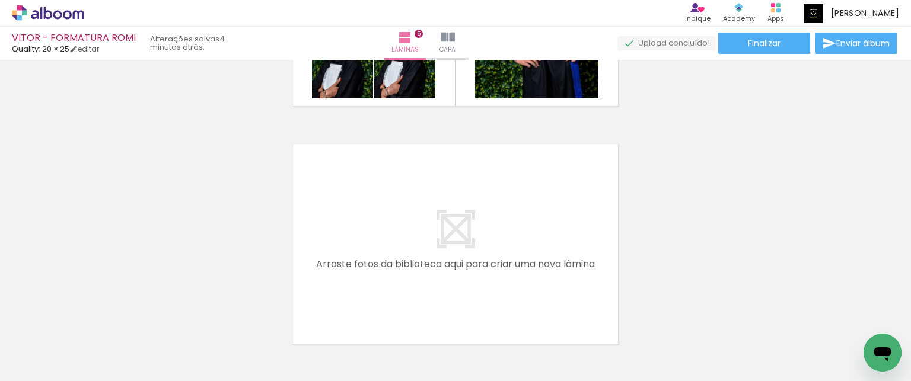
scroll to position [0, 612]
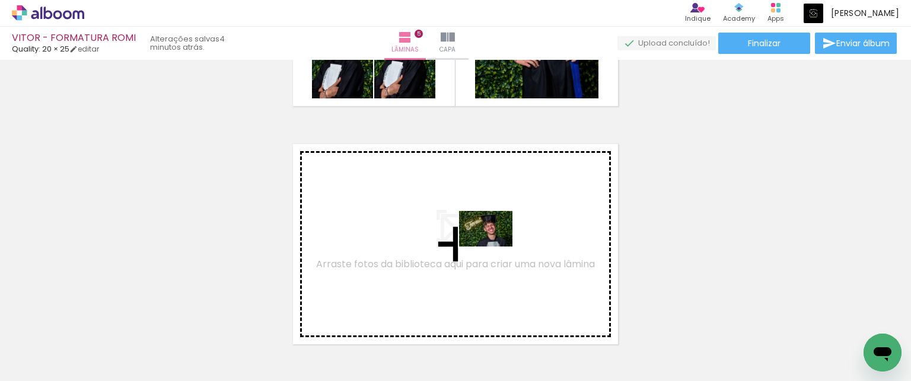
drag, startPoint x: 505, startPoint y: 331, endPoint x: 495, endPoint y: 247, distance: 84.9
click at [495, 247] on quentale-workspace at bounding box center [455, 190] width 911 height 381
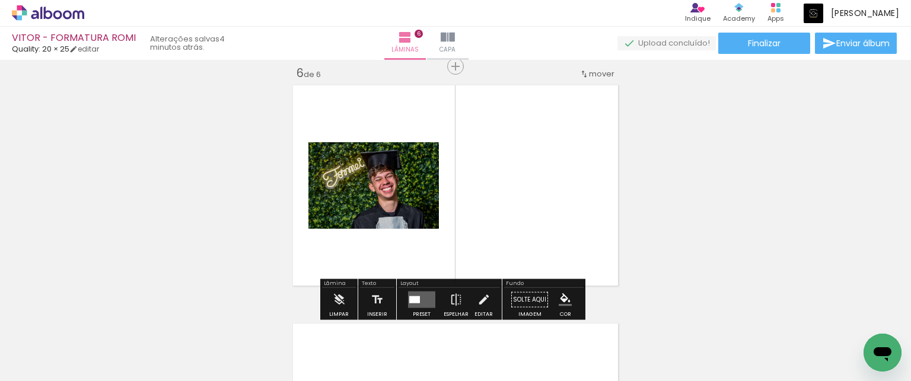
scroll to position [1207, 0]
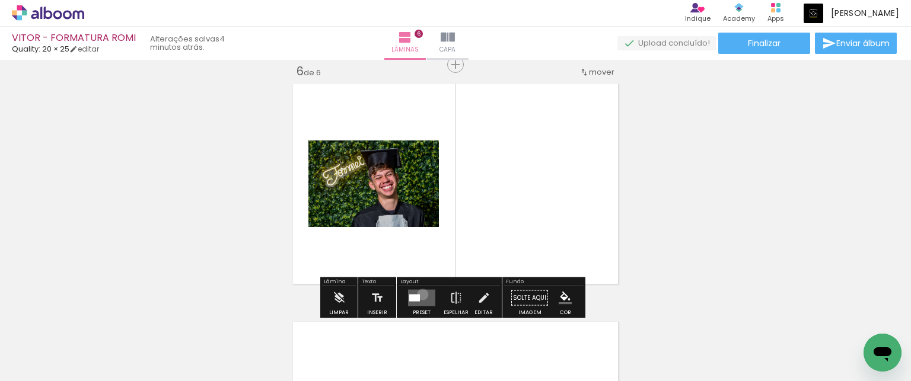
click at [420, 294] on quentale-layouter at bounding box center [421, 298] width 27 height 17
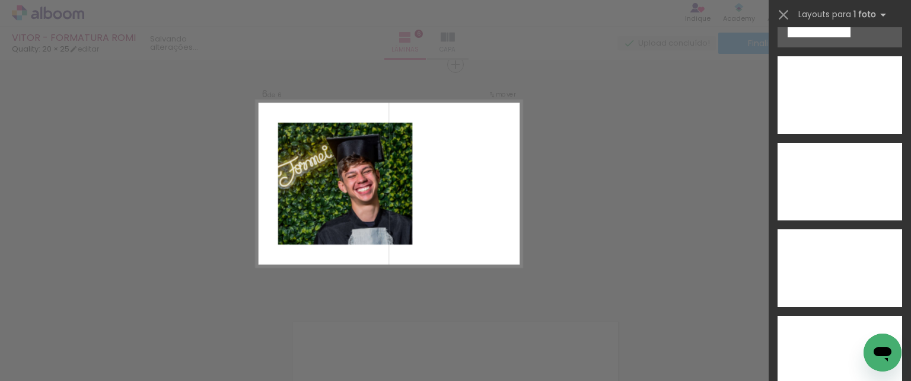
scroll to position [4271, 0]
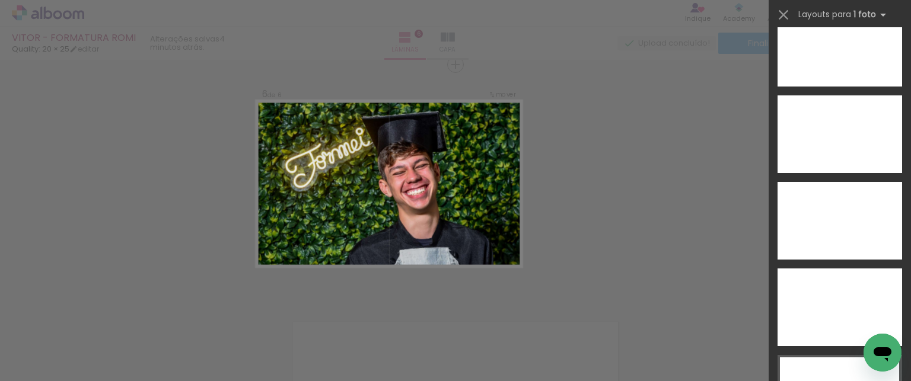
click at [822, 87] on div at bounding box center [840, 48] width 125 height 78
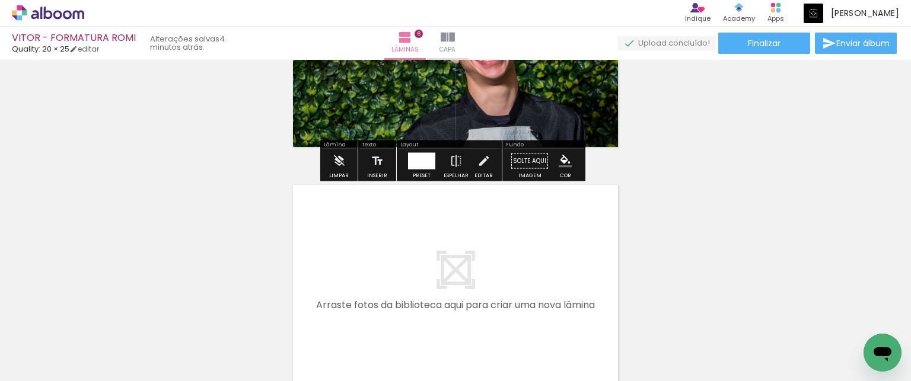
scroll to position [1385, 0]
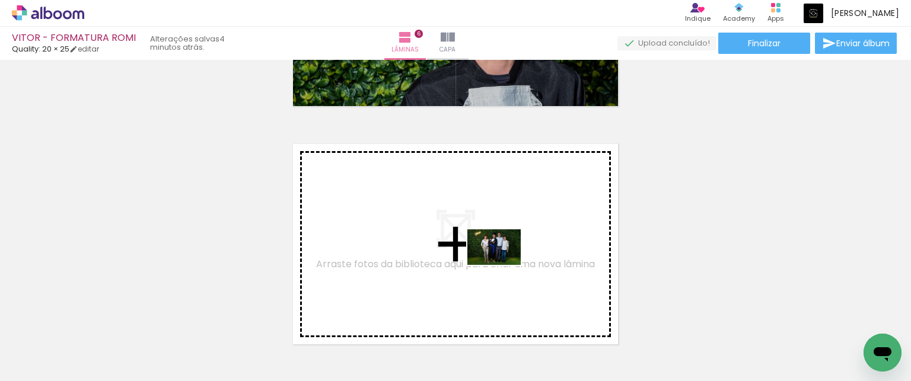
drag, startPoint x: 650, startPoint y: 350, endPoint x: 503, endPoint y: 265, distance: 169.8
click at [503, 265] on quentale-workspace at bounding box center [455, 190] width 911 height 381
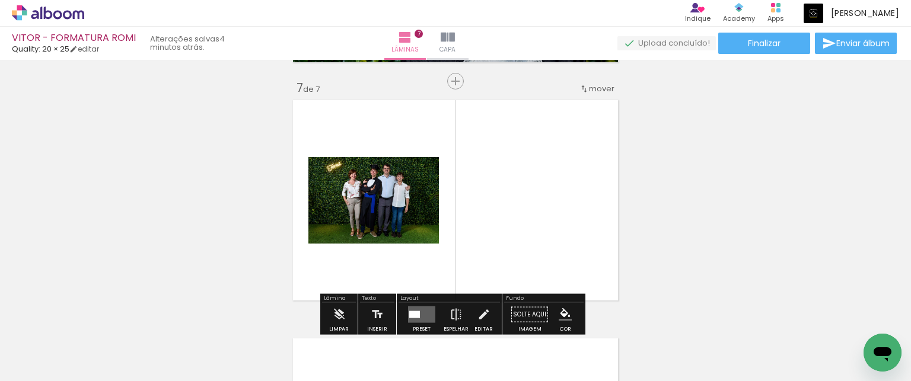
scroll to position [1446, 0]
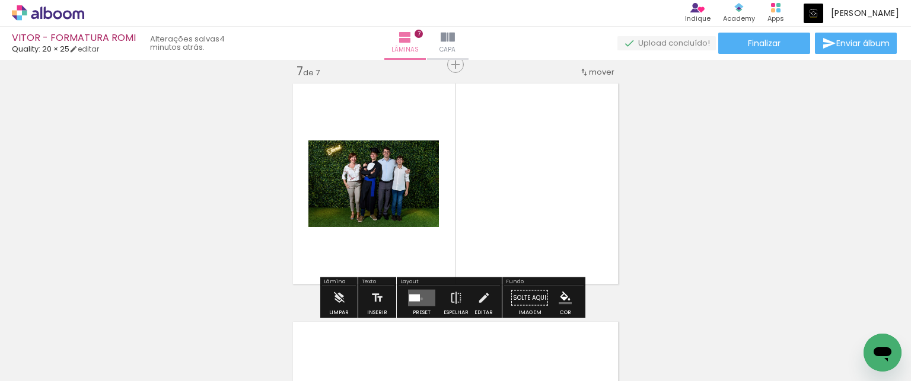
click at [419, 298] on quentale-layouter at bounding box center [421, 298] width 27 height 17
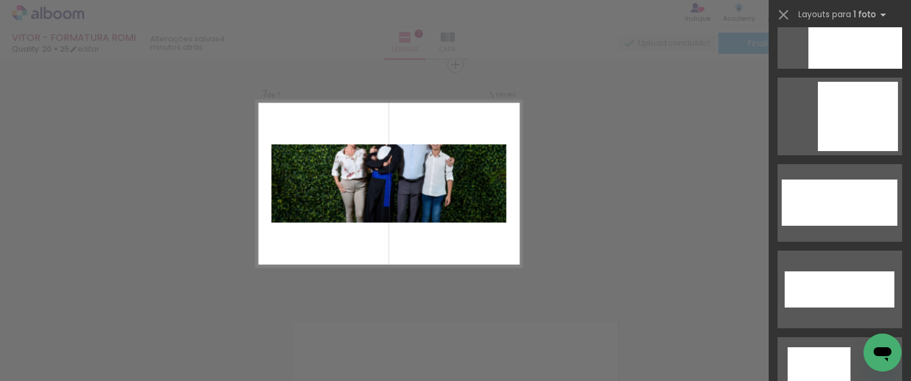
scroll to position [4271, 0]
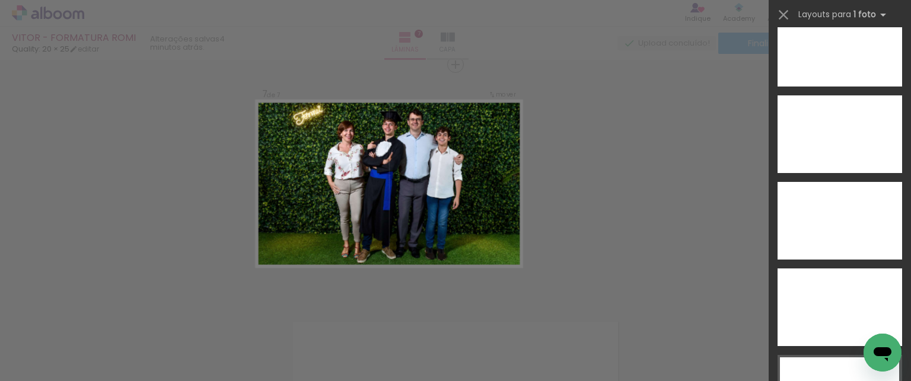
click at [821, 307] on div at bounding box center [840, 308] width 125 height 78
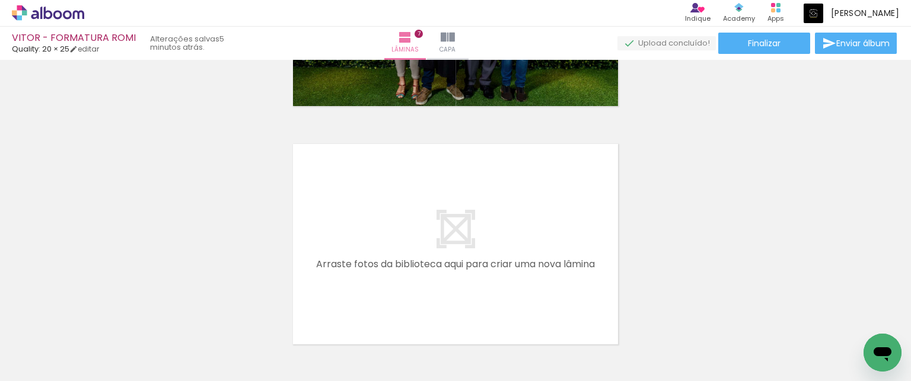
scroll to position [0, 798]
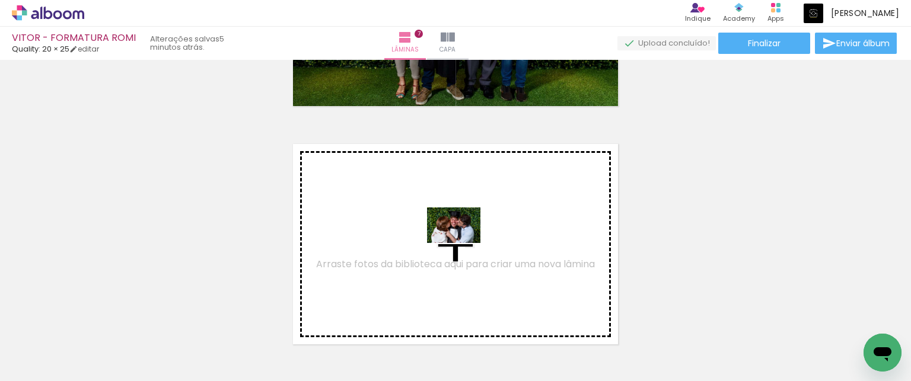
drag, startPoint x: 520, startPoint y: 347, endPoint x: 463, endPoint y: 243, distance: 118.7
click at [463, 243] on quentale-workspace at bounding box center [455, 190] width 911 height 381
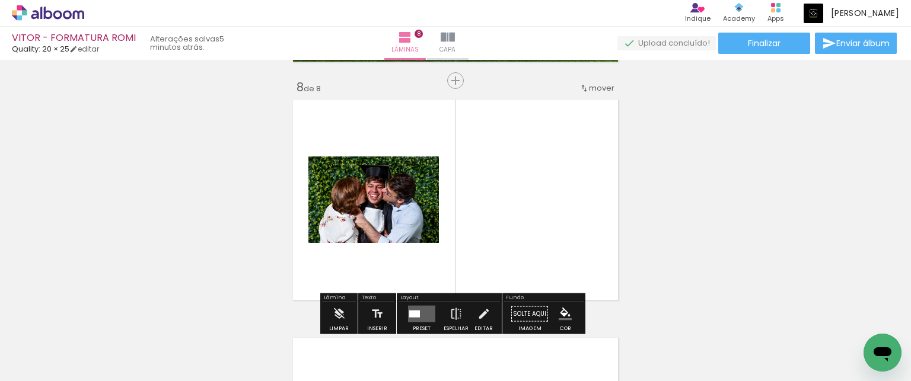
scroll to position [1684, 0]
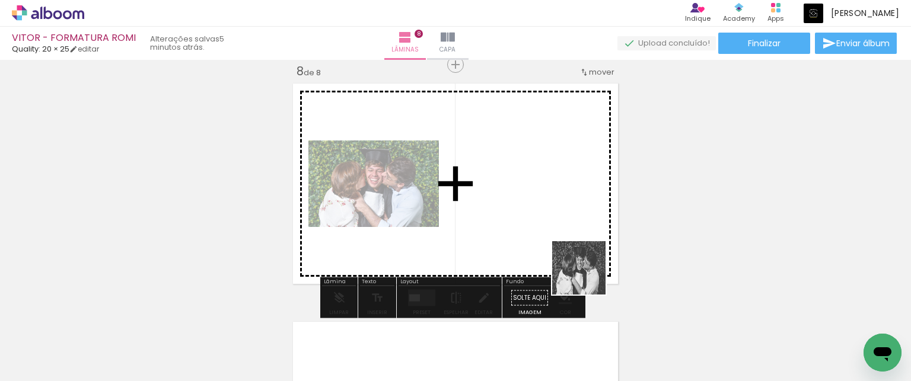
drag, startPoint x: 602, startPoint y: 339, endPoint x: 569, endPoint y: 215, distance: 128.4
click at [569, 215] on quentale-workspace at bounding box center [455, 190] width 911 height 381
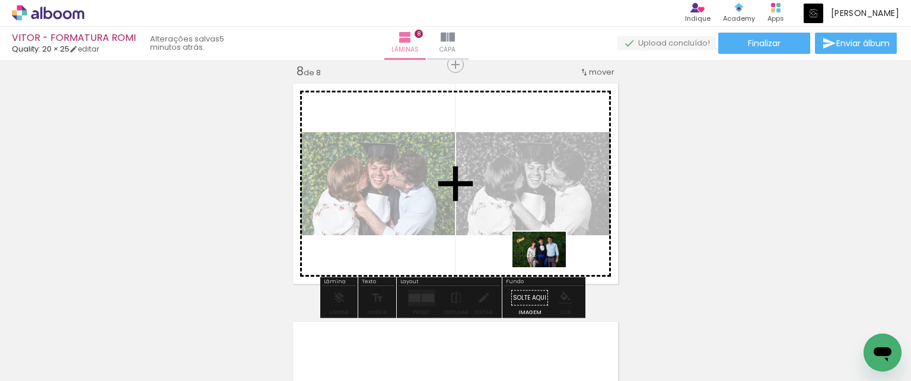
drag, startPoint x: 662, startPoint y: 340, endPoint x: 548, endPoint y: 268, distance: 134.9
click at [548, 268] on quentale-workspace at bounding box center [455, 190] width 911 height 381
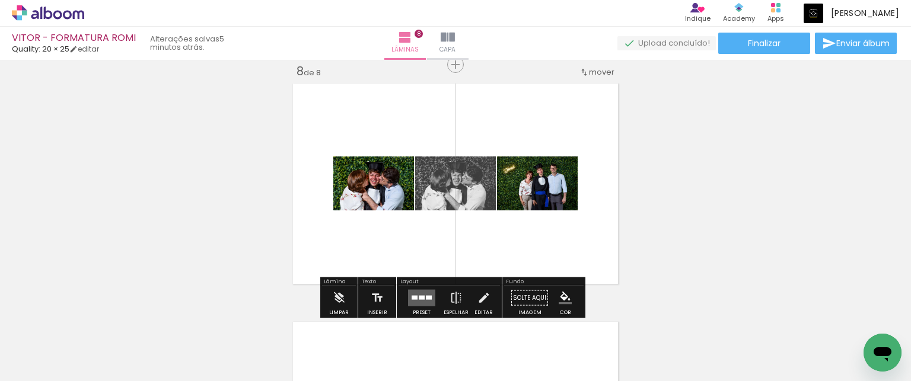
click at [422, 294] on quentale-layouter at bounding box center [421, 298] width 27 height 17
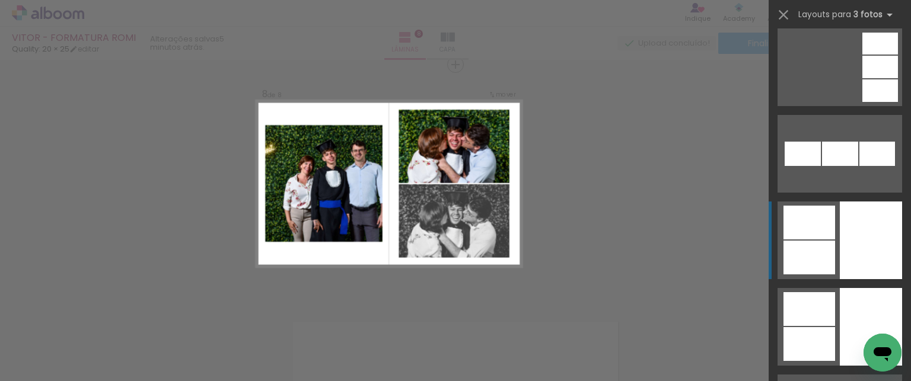
scroll to position [3381, 0]
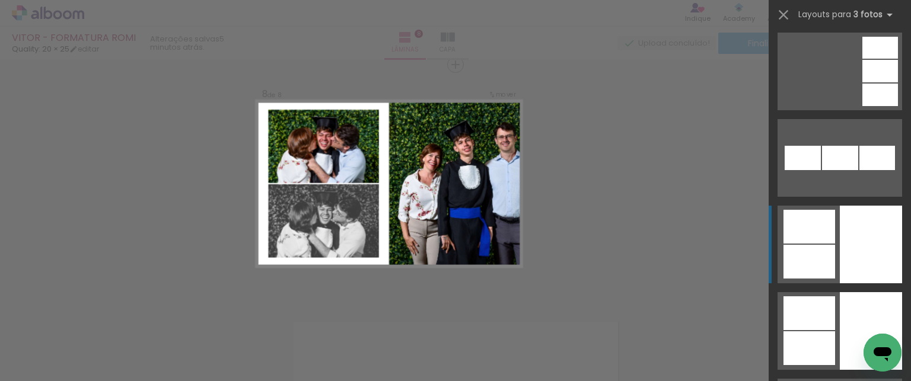
click at [857, 257] on div at bounding box center [871, 245] width 62 height 78
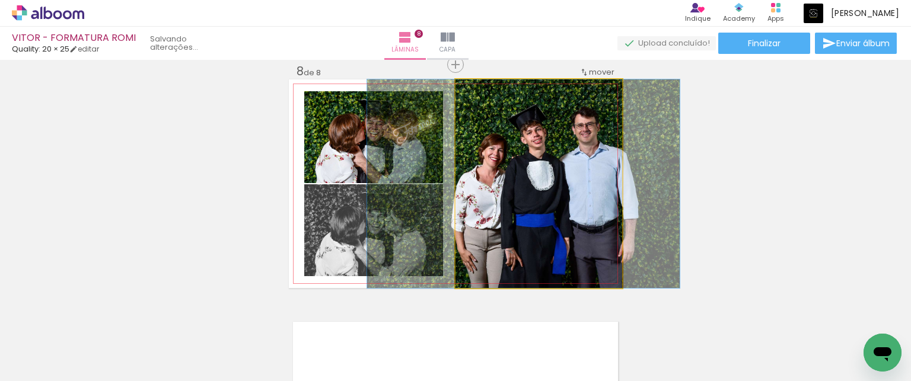
drag, startPoint x: 579, startPoint y: 208, endPoint x: 564, endPoint y: 203, distance: 16.0
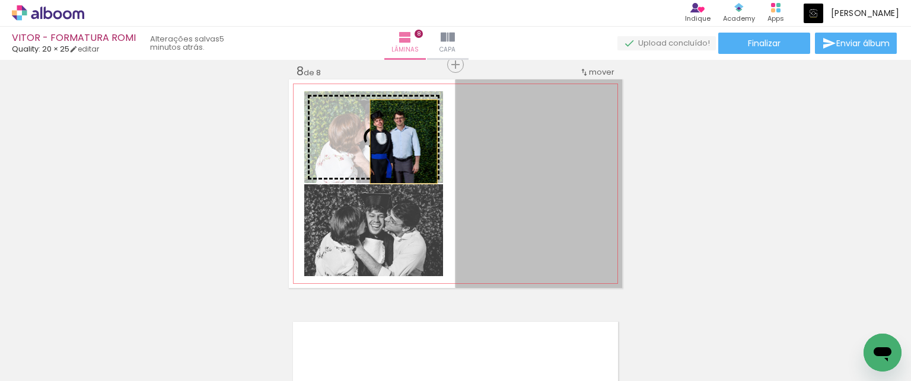
drag, startPoint x: 551, startPoint y: 182, endPoint x: 399, endPoint y: 142, distance: 157.1
click at [0, 0] on slot at bounding box center [0, 0] width 0 height 0
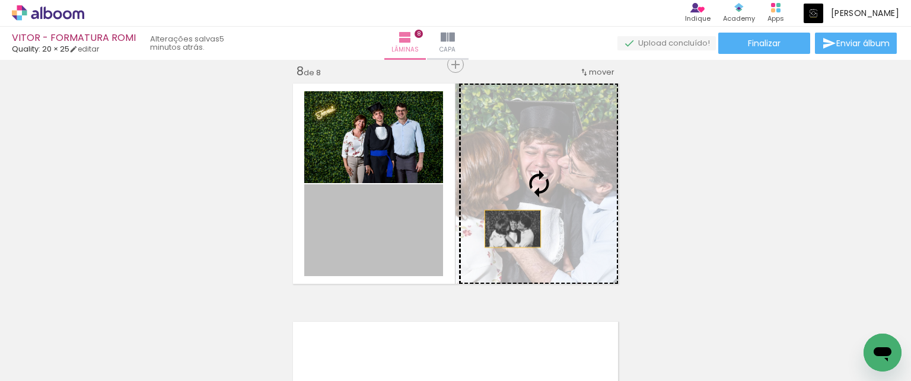
drag, startPoint x: 394, startPoint y: 247, endPoint x: 508, endPoint y: 229, distance: 116.0
click at [0, 0] on slot at bounding box center [0, 0] width 0 height 0
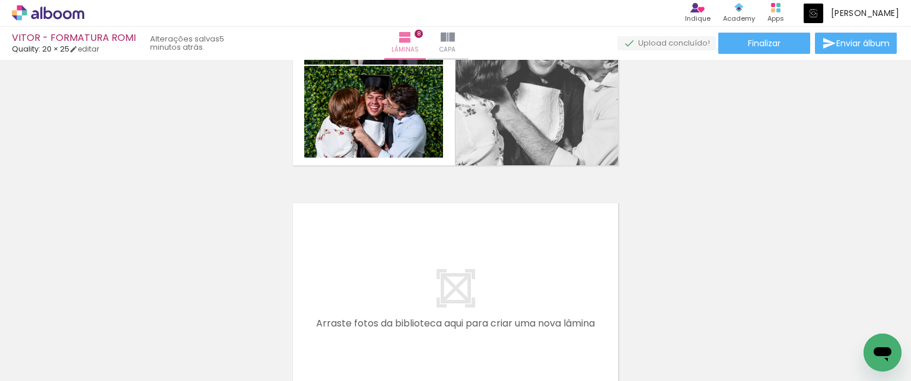
scroll to position [0, 978]
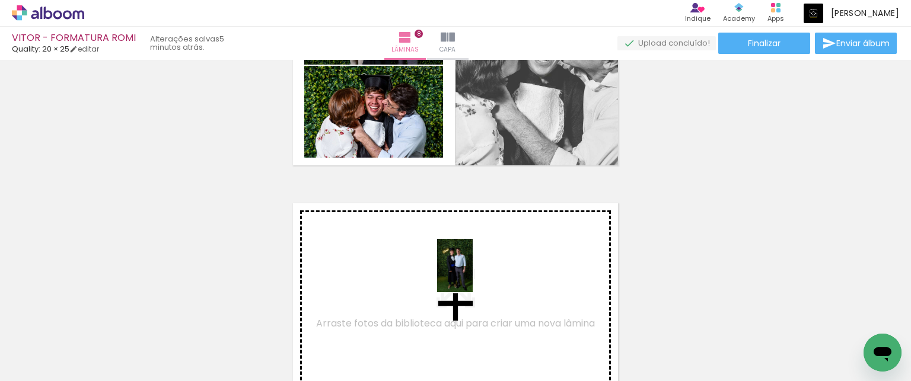
drag, startPoint x: 525, startPoint y: 333, endPoint x: 470, endPoint y: 272, distance: 81.9
click at [470, 272] on quentale-workspace at bounding box center [455, 190] width 911 height 381
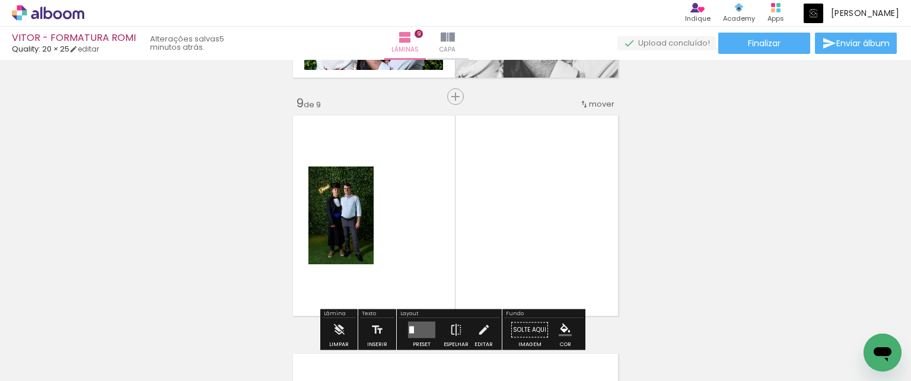
scroll to position [1923, 0]
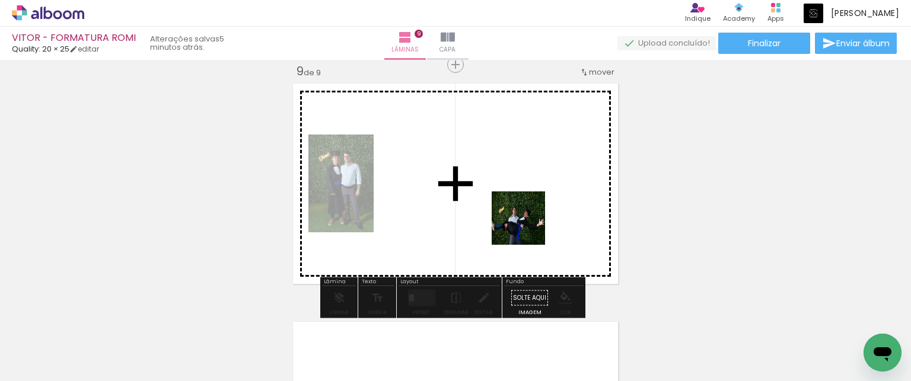
drag, startPoint x: 610, startPoint y: 342, endPoint x: 527, endPoint y: 227, distance: 141.6
click at [527, 227] on quentale-workspace at bounding box center [455, 190] width 911 height 381
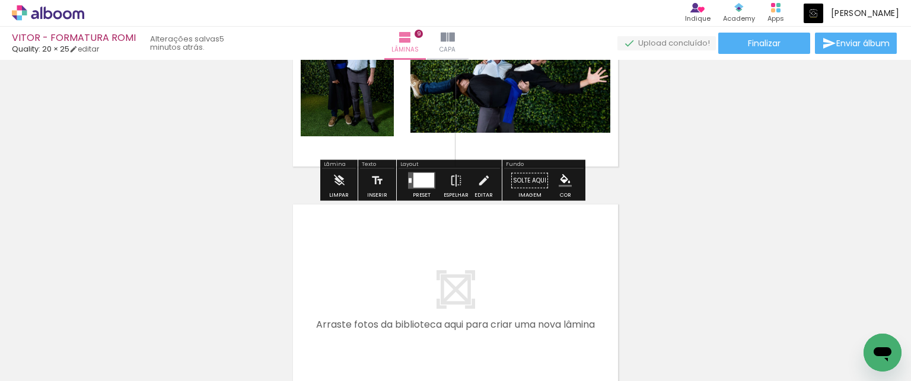
scroll to position [2041, 0]
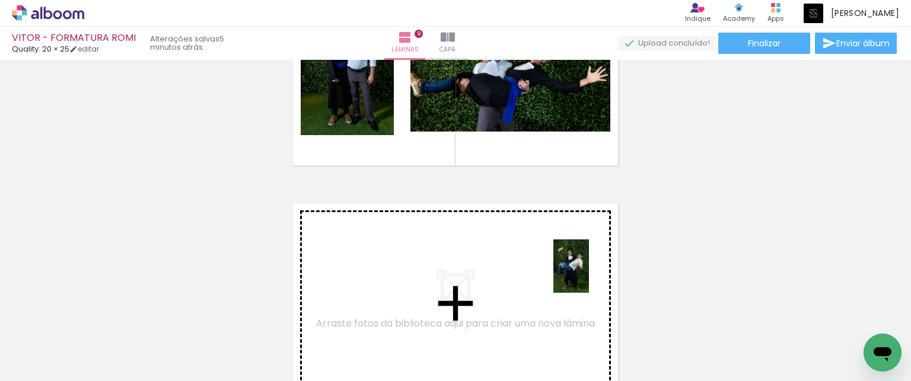
drag, startPoint x: 676, startPoint y: 343, endPoint x: 583, endPoint y: 272, distance: 118.1
click at [583, 272] on quentale-workspace at bounding box center [455, 190] width 911 height 381
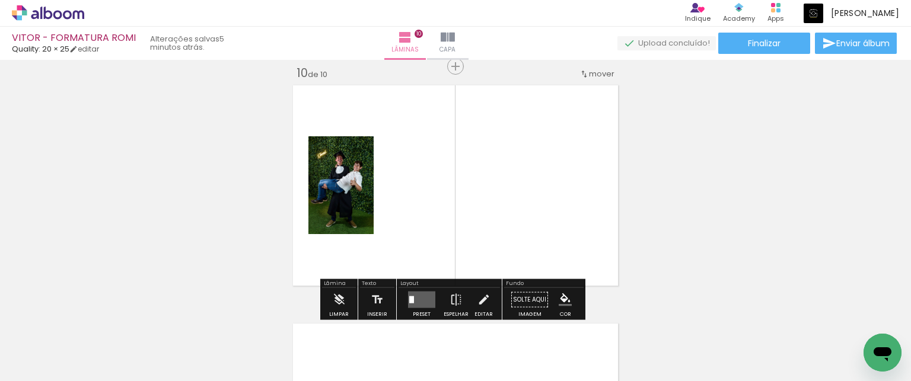
scroll to position [2161, 0]
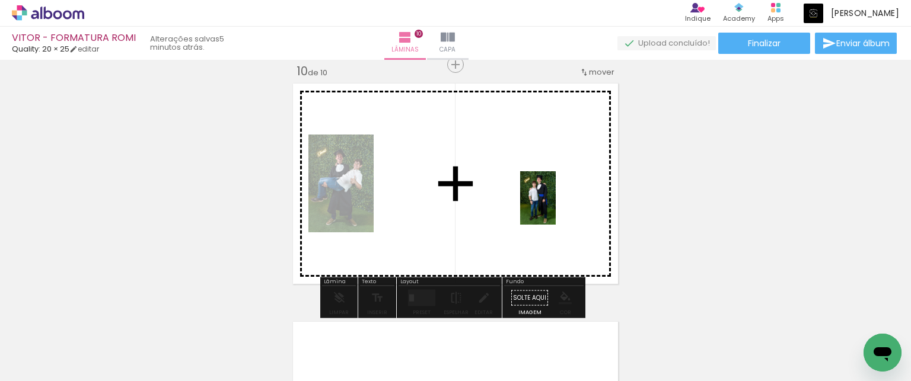
drag, startPoint x: 738, startPoint y: 351, endPoint x: 556, endPoint y: 207, distance: 231.9
click at [556, 207] on quentale-workspace at bounding box center [455, 190] width 911 height 381
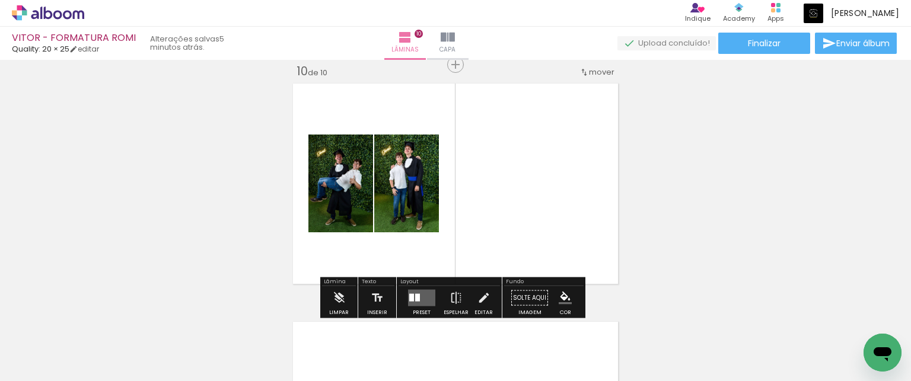
click at [415, 296] on div at bounding box center [417, 298] width 5 height 8
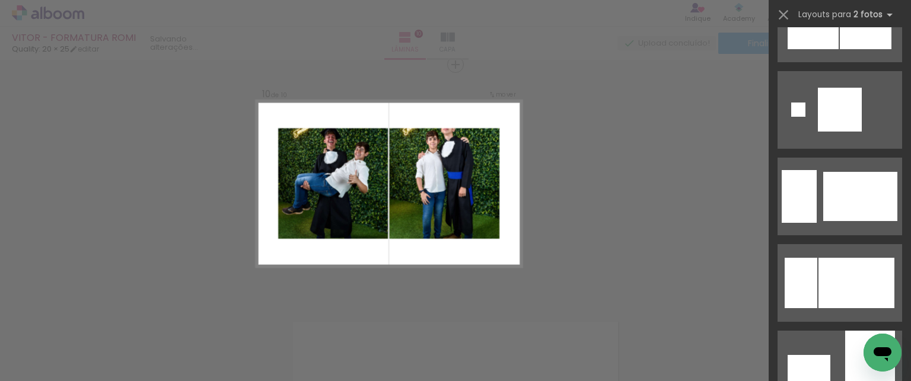
scroll to position [2136, 0]
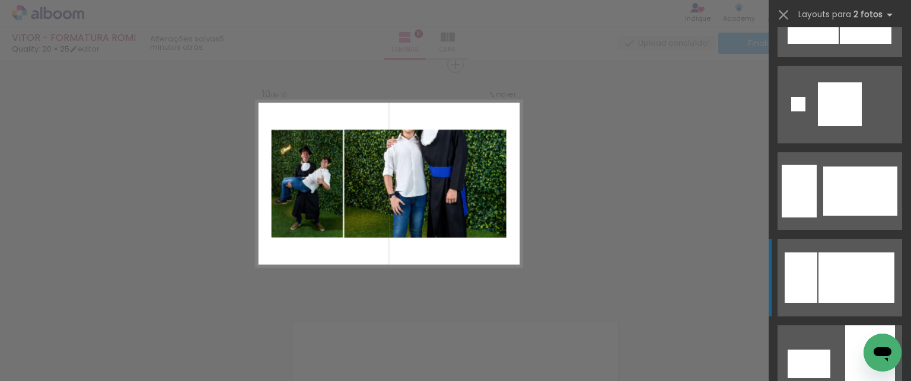
click at [840, 126] on div at bounding box center [840, 104] width 44 height 44
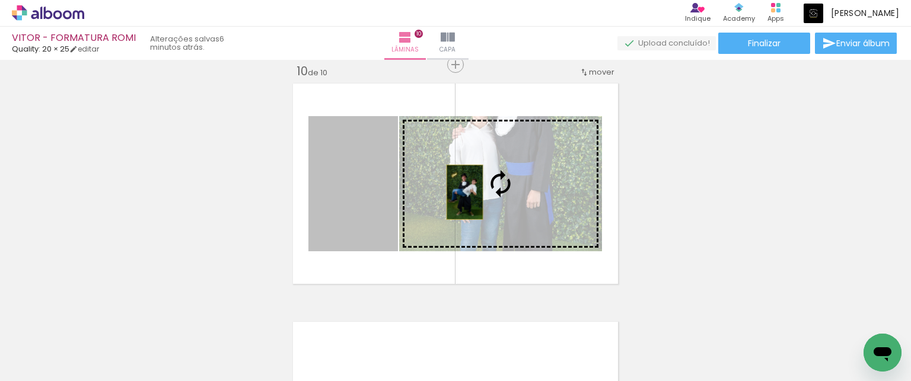
drag, startPoint x: 372, startPoint y: 188, endPoint x: 460, endPoint y: 192, distance: 88.5
click at [0, 0] on slot at bounding box center [0, 0] width 0 height 0
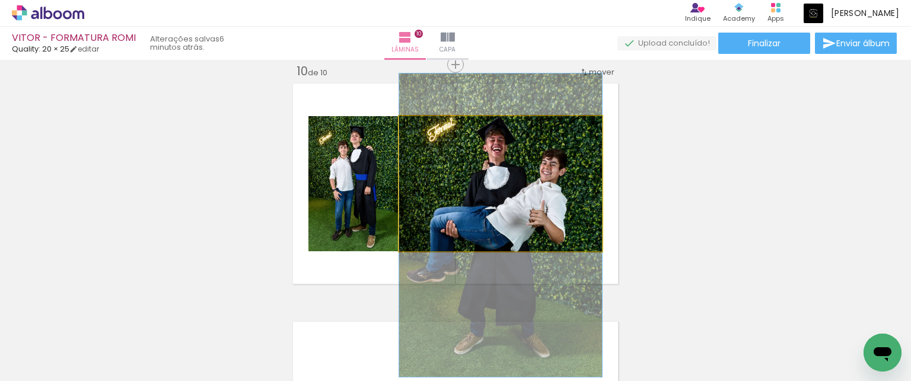
drag, startPoint x: 505, startPoint y: 175, endPoint x: 511, endPoint y: 214, distance: 38.9
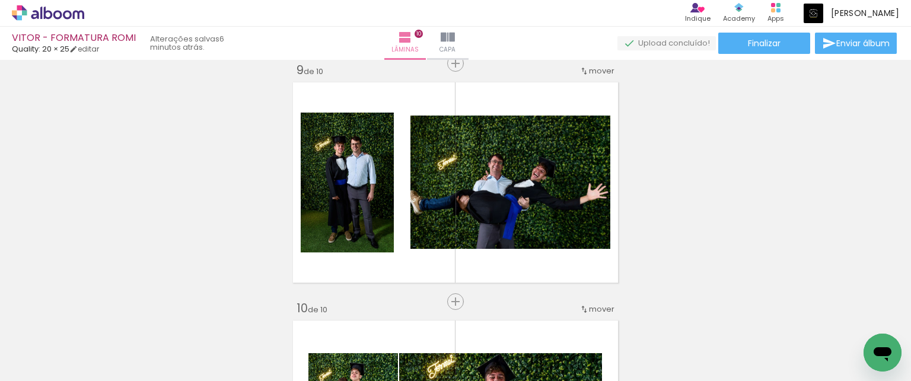
scroll to position [2161, 0]
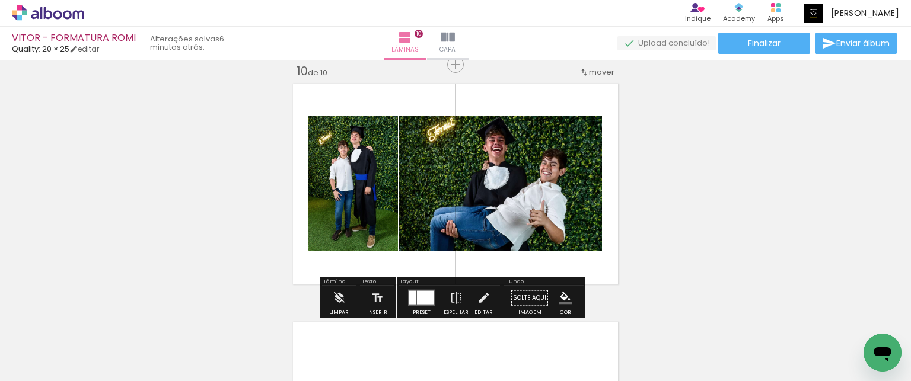
click at [419, 296] on div at bounding box center [425, 298] width 17 height 14
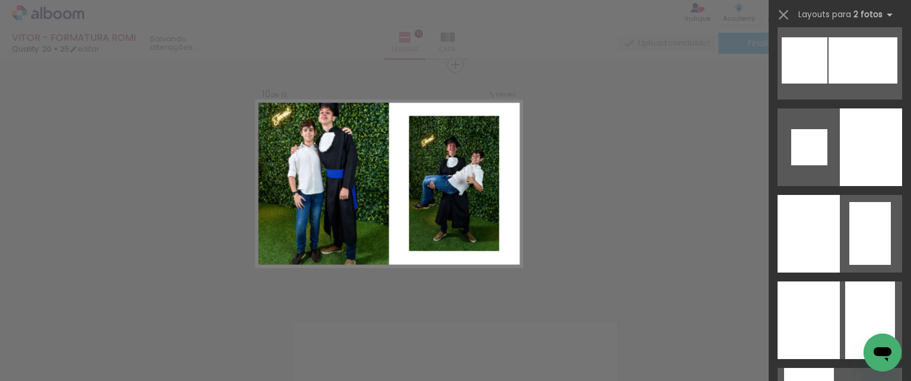
scroll to position [3703, 0]
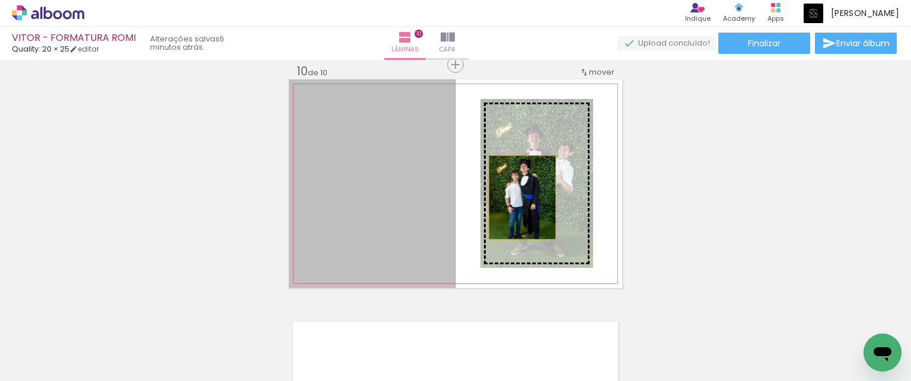
drag, startPoint x: 389, startPoint y: 187, endPoint x: 518, endPoint y: 197, distance: 129.1
click at [0, 0] on slot at bounding box center [0, 0] width 0 height 0
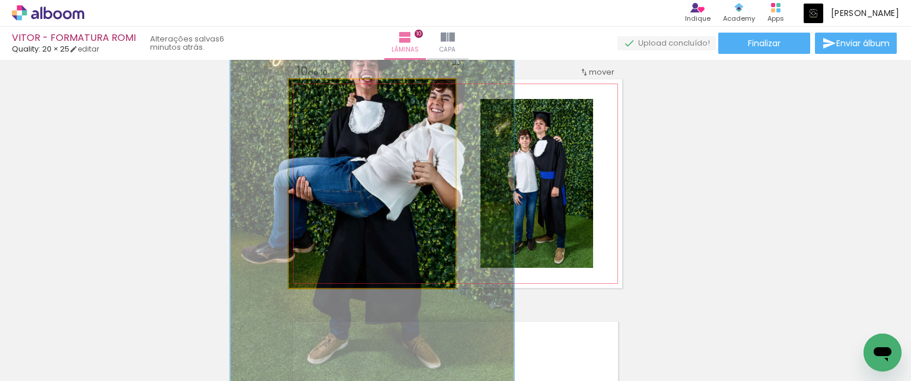
drag, startPoint x: 314, startPoint y: 91, endPoint x: 343, endPoint y: 112, distance: 35.2
type paper-slider "172"
click at [343, 110] on quentale-photo at bounding box center [372, 183] width 167 height 209
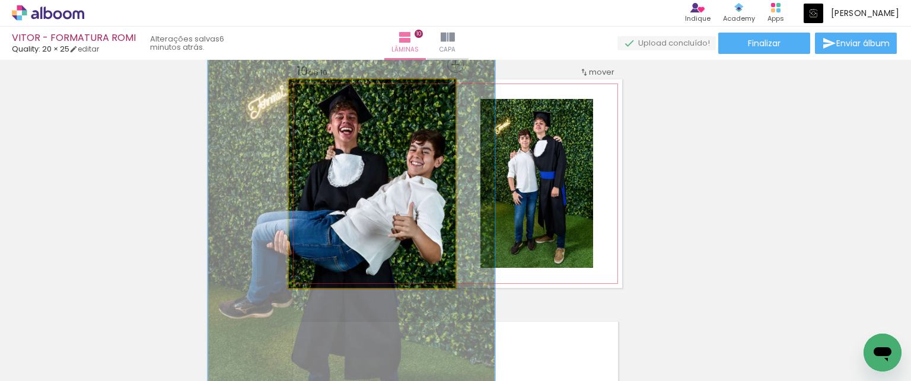
drag, startPoint x: 368, startPoint y: 150, endPoint x: 349, endPoint y: 200, distance: 53.1
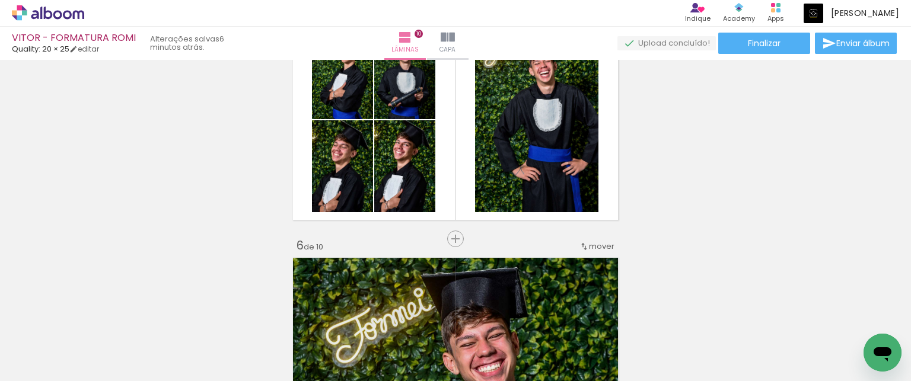
scroll to position [1034, 0]
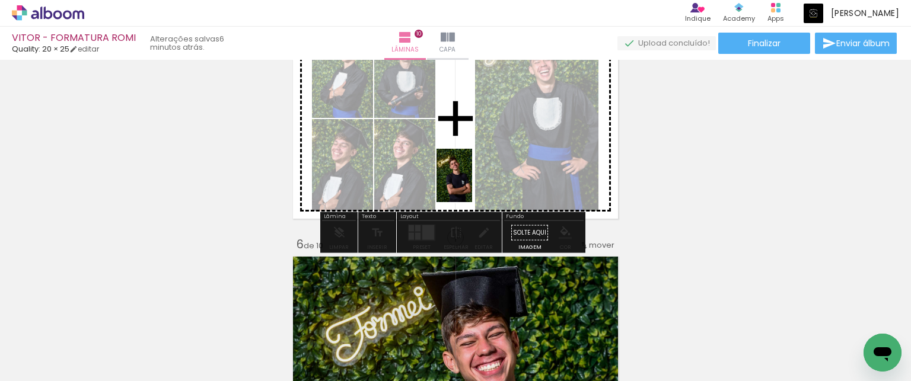
drag, startPoint x: 538, startPoint y: 339, endPoint x: 472, endPoint y: 184, distance: 167.7
click at [472, 184] on quentale-workspace at bounding box center [455, 190] width 911 height 381
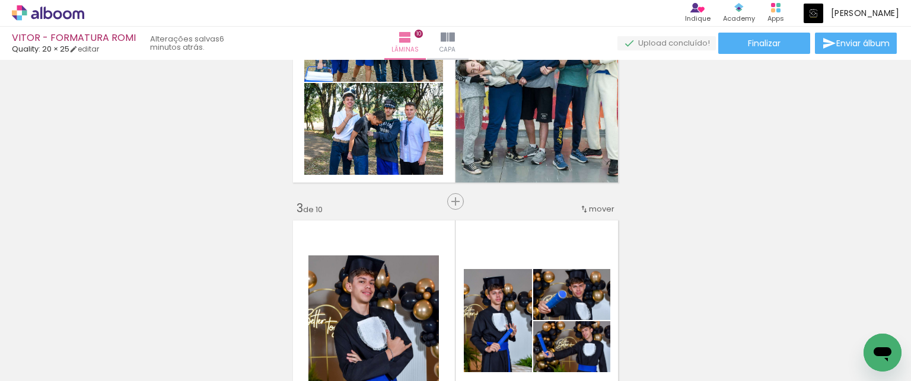
scroll to position [356, 0]
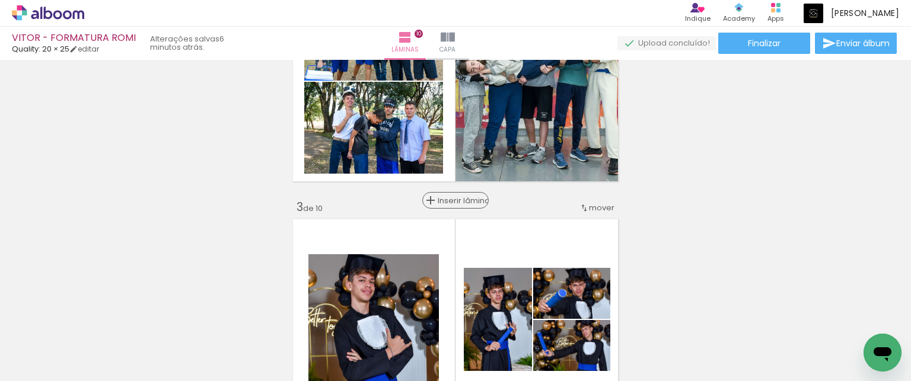
click at [451, 203] on span "Inserir lâmina" at bounding box center [461, 201] width 46 height 8
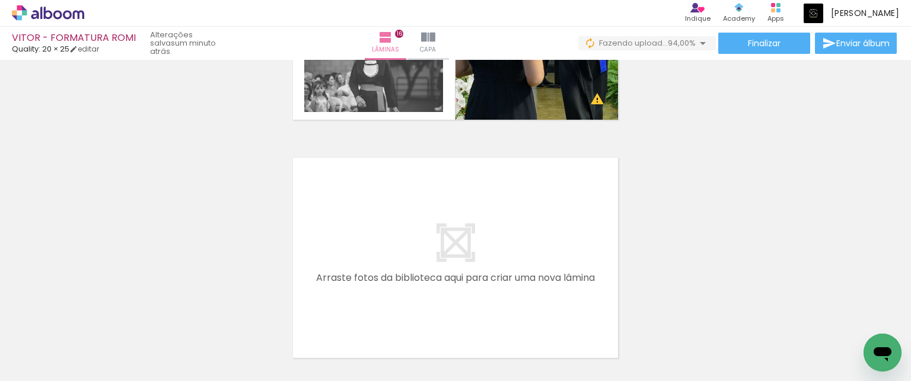
scroll to position [3770, 0]
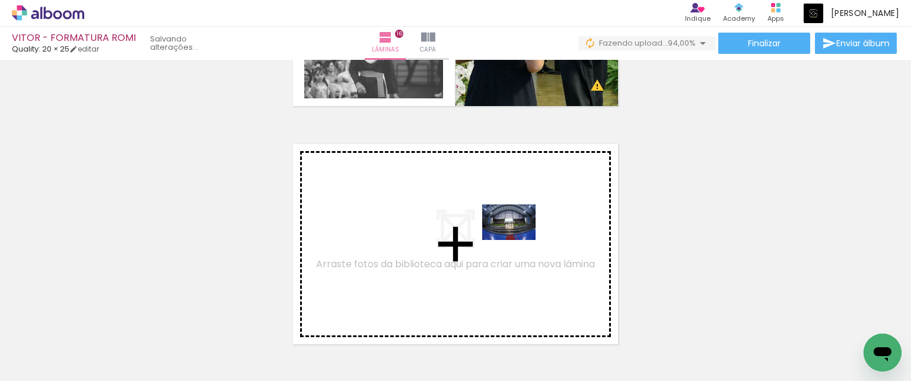
drag, startPoint x: 739, startPoint y: 344, endPoint x: 518, endPoint y: 240, distance: 243.9
click at [518, 240] on quentale-workspace at bounding box center [455, 190] width 911 height 381
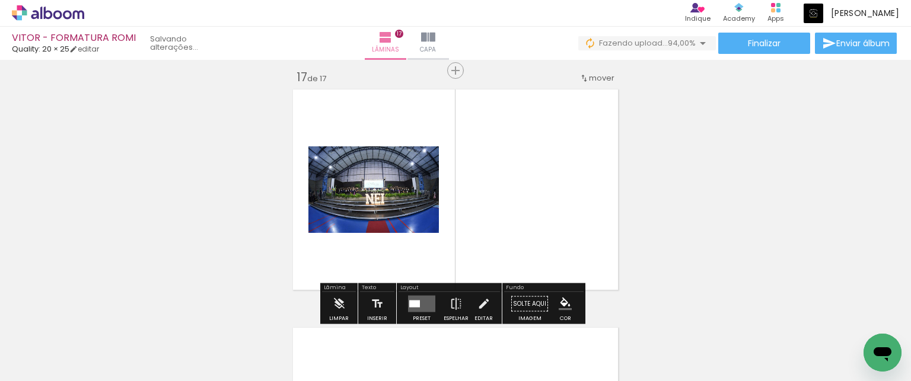
scroll to position [3830, 0]
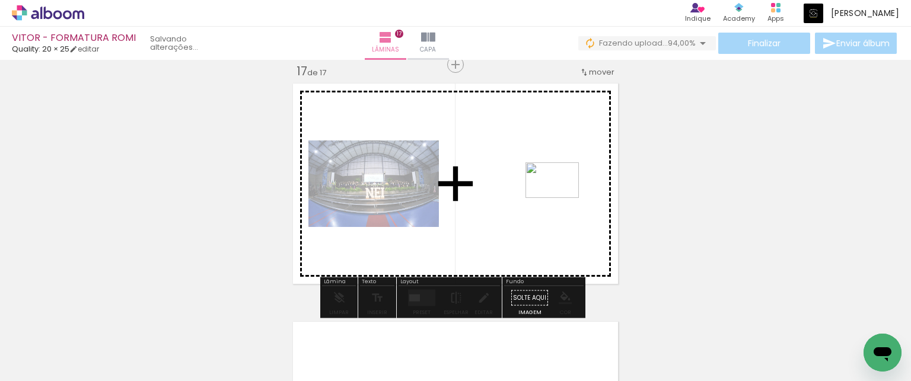
drag, startPoint x: 785, startPoint y: 327, endPoint x: 555, endPoint y: 199, distance: 264.0
click at [555, 199] on quentale-workspace at bounding box center [455, 190] width 911 height 381
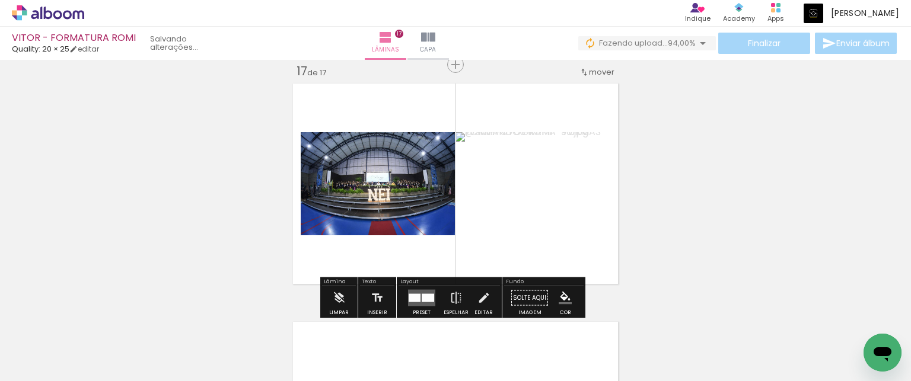
click at [412, 294] on div at bounding box center [415, 298] width 12 height 8
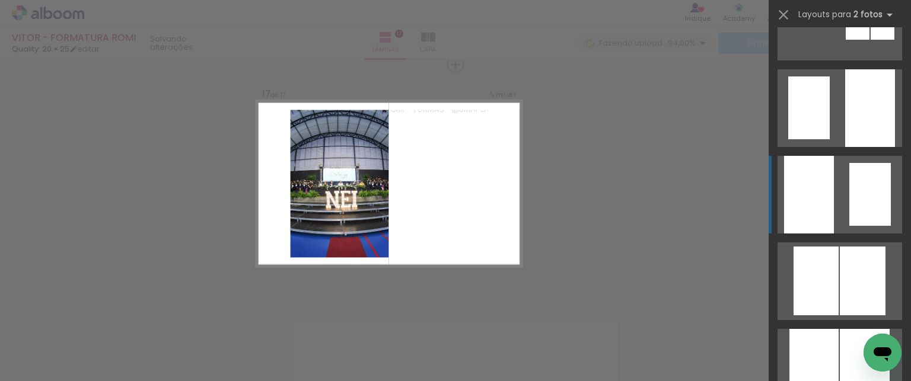
scroll to position [7873, 0]
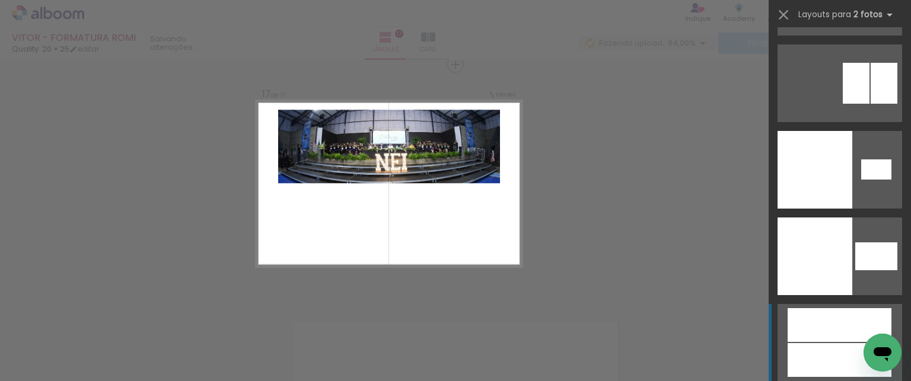
click at [841, 209] on div at bounding box center [815, 170] width 75 height 78
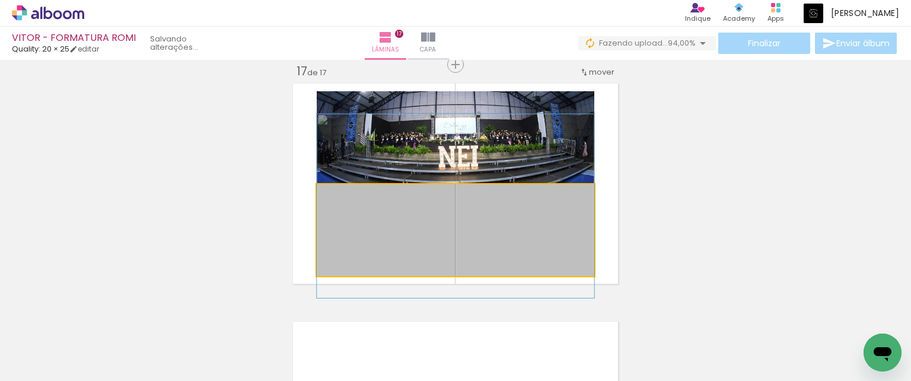
drag, startPoint x: 509, startPoint y: 254, endPoint x: 520, endPoint y: 230, distance: 26.6
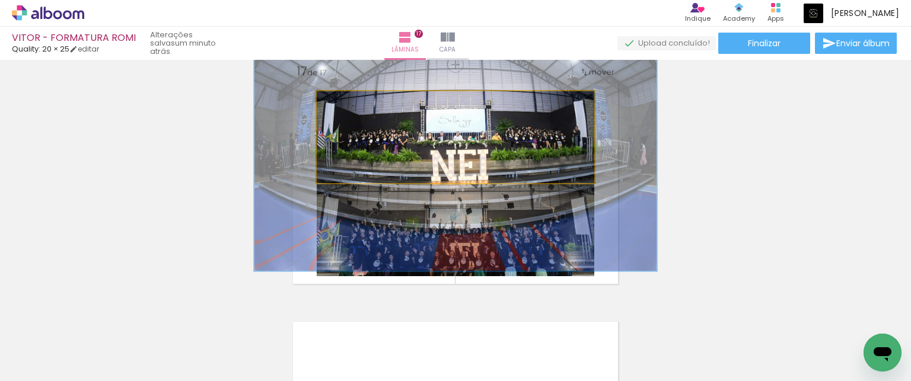
drag, startPoint x: 345, startPoint y: 105, endPoint x: 364, endPoint y: 105, distance: 18.4
type paper-slider "145"
click at [364, 105] on div at bounding box center [363, 103] width 19 height 19
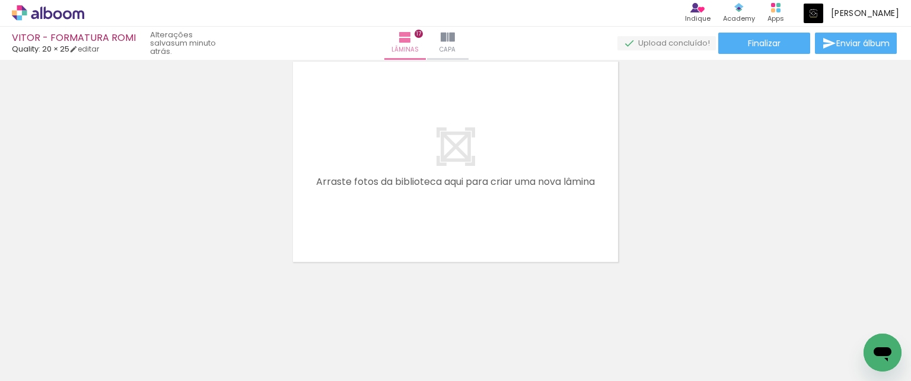
scroll to position [0, 2302]
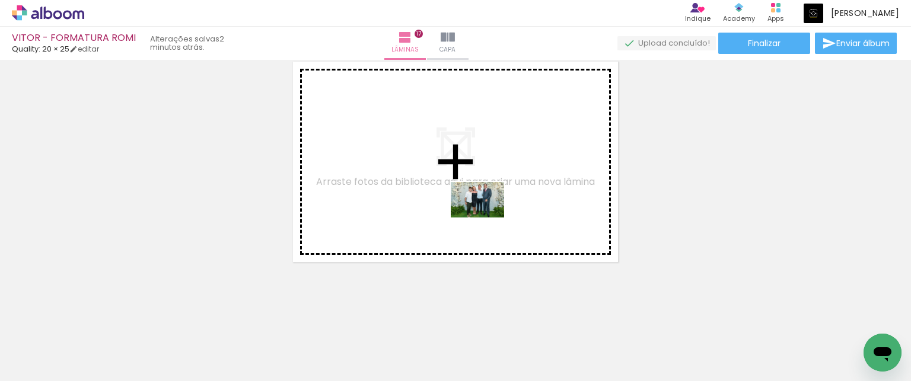
drag, startPoint x: 477, startPoint y: 293, endPoint x: 486, endPoint y: 218, distance: 75.9
click at [486, 218] on quentale-workspace at bounding box center [455, 190] width 911 height 381
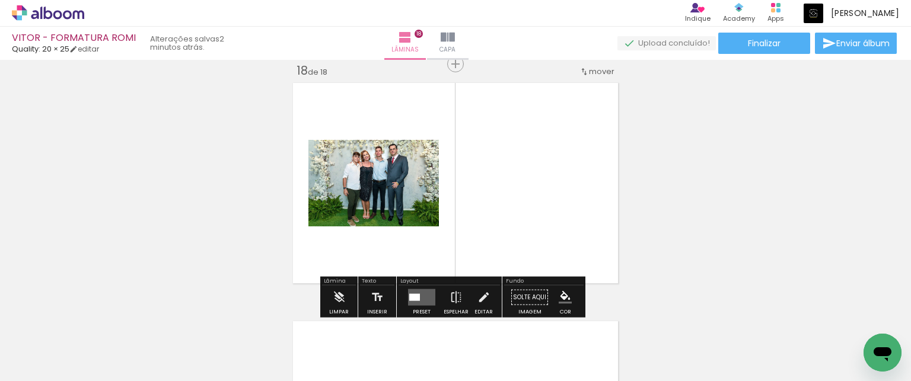
scroll to position [4069, 0]
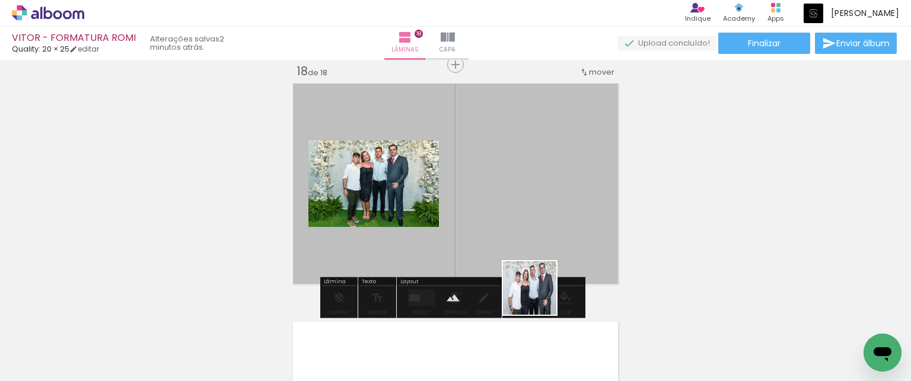
drag, startPoint x: 543, startPoint y: 339, endPoint x: 516, endPoint y: 208, distance: 133.9
click at [516, 208] on quentale-workspace at bounding box center [455, 190] width 911 height 381
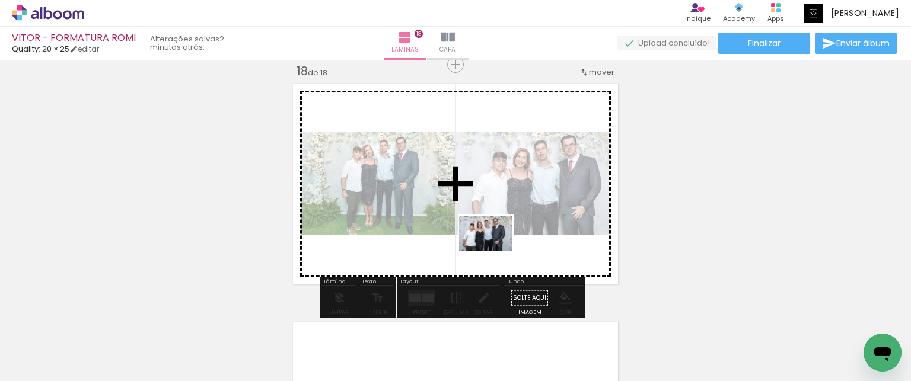
drag, startPoint x: 679, startPoint y: 342, endPoint x: 495, endPoint y: 252, distance: 205.3
click at [495, 252] on quentale-workspace at bounding box center [455, 190] width 911 height 381
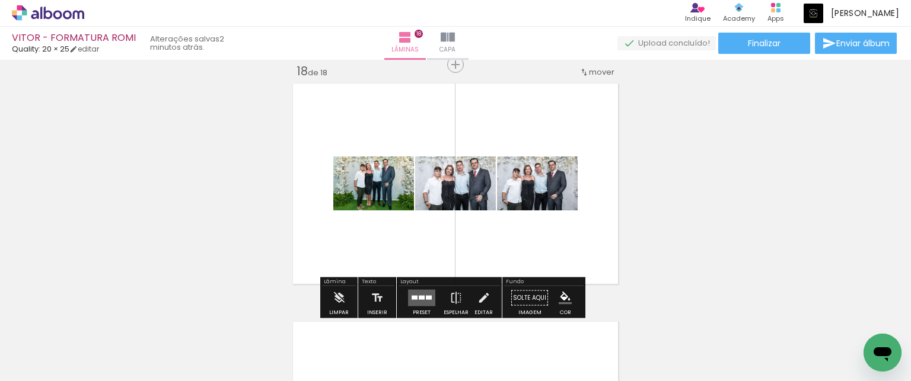
click at [419, 296] on div at bounding box center [422, 298] width 6 height 4
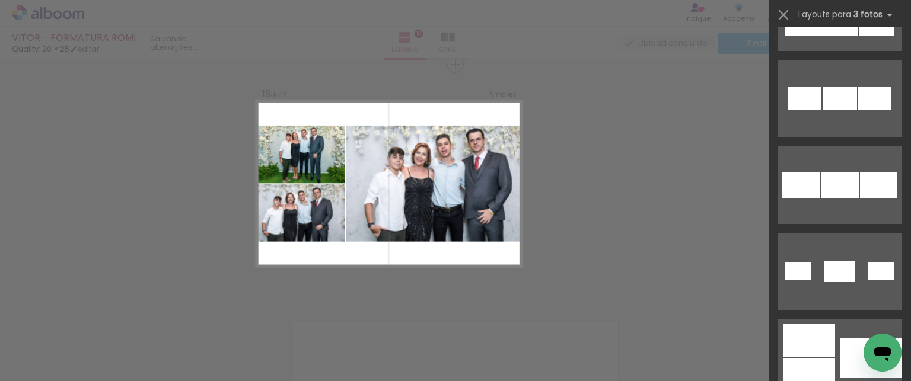
scroll to position [949, 0]
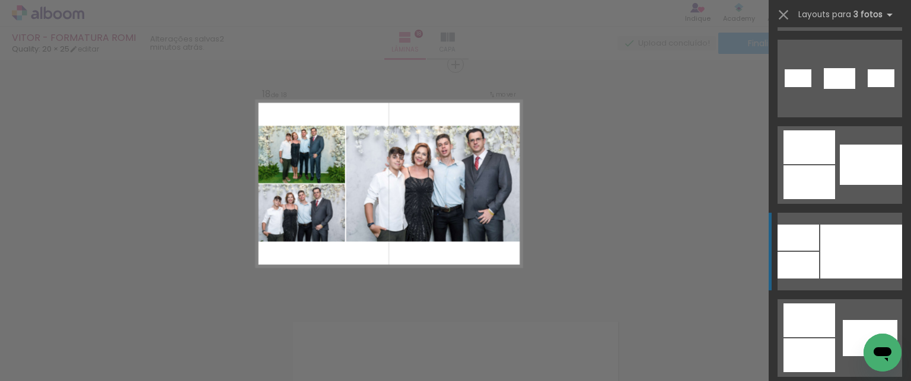
click at [853, 237] on div at bounding box center [861, 252] width 82 height 54
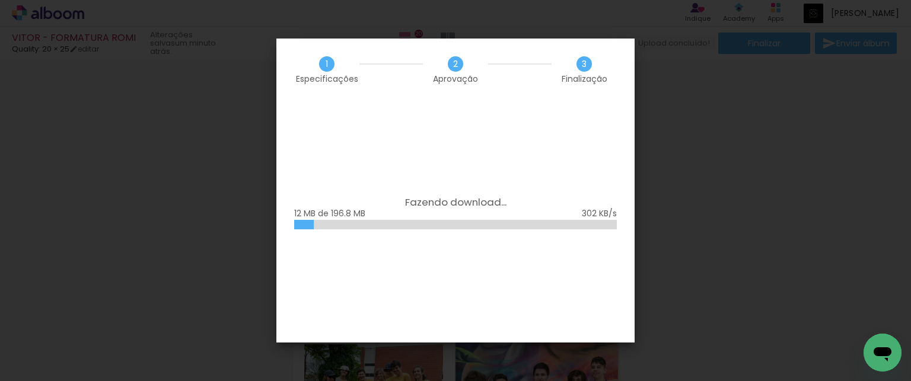
scroll to position [12592, 0]
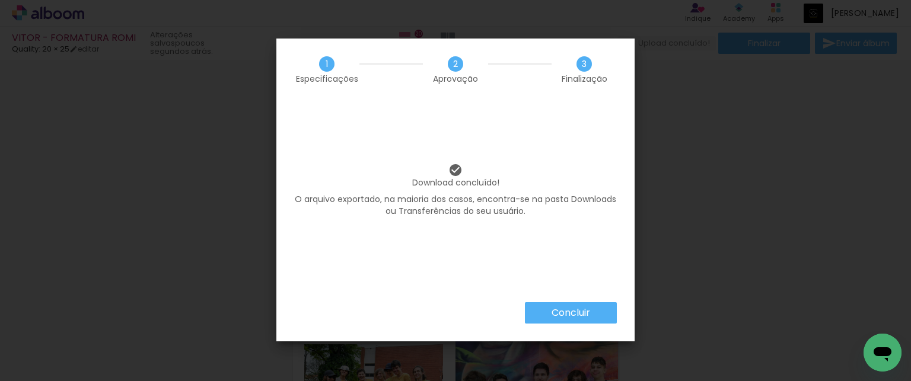
click at [0, 0] on slot "Concluir" at bounding box center [0, 0] width 0 height 0
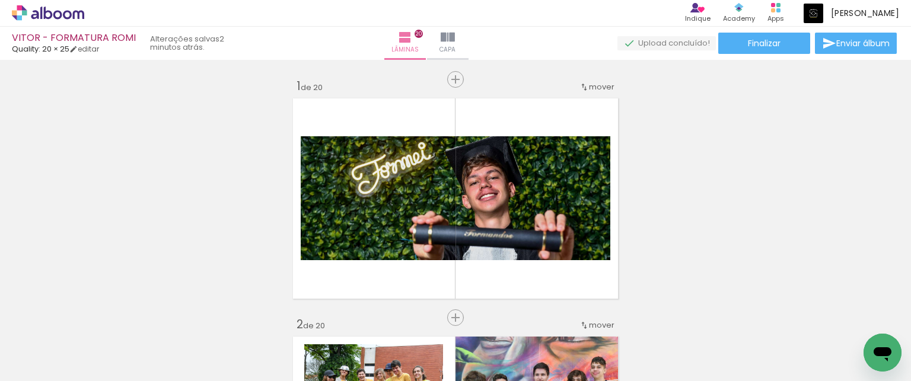
scroll to position [12592, 0]
